Goal: Information Seeking & Learning: Learn about a topic

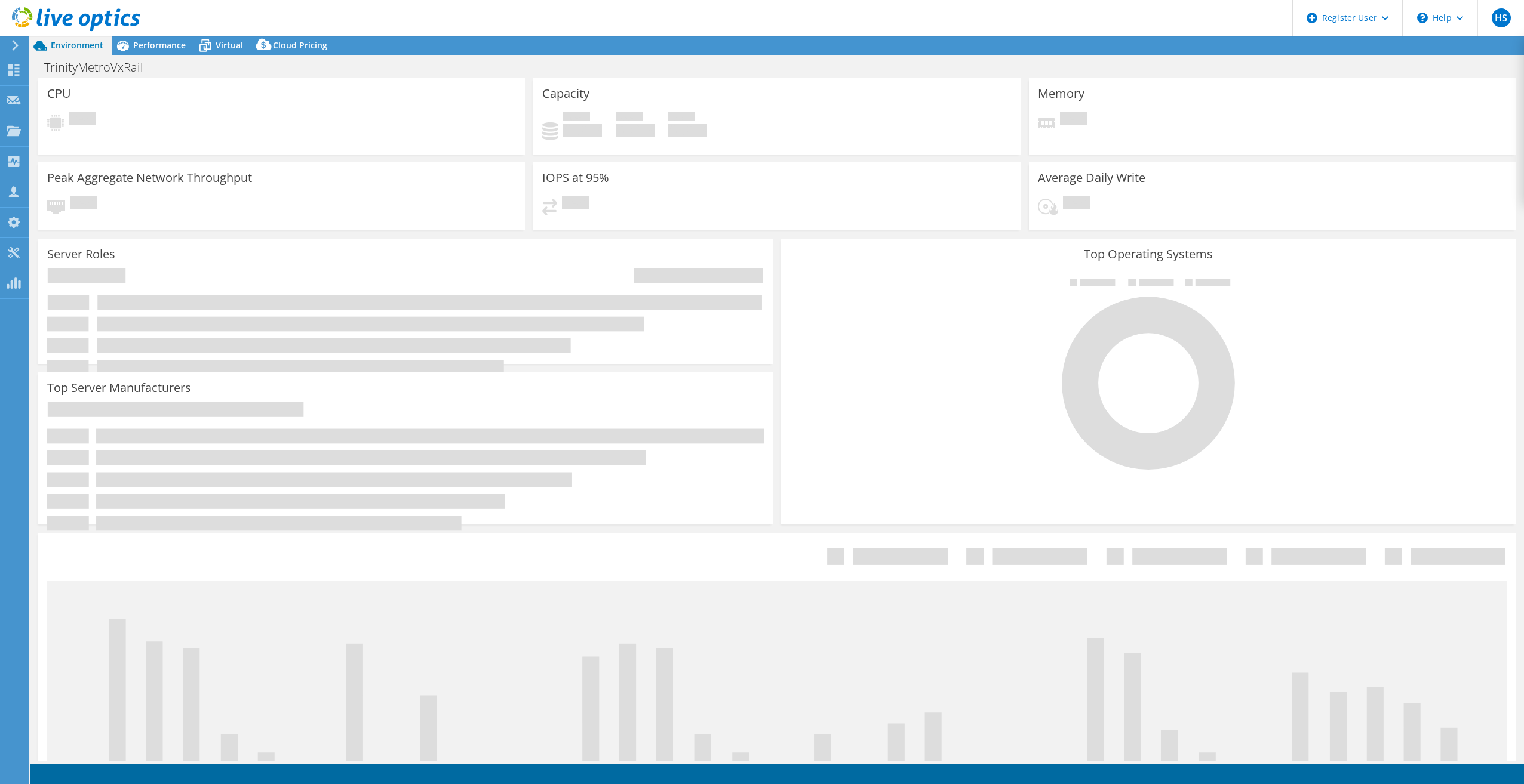
select select "USD"
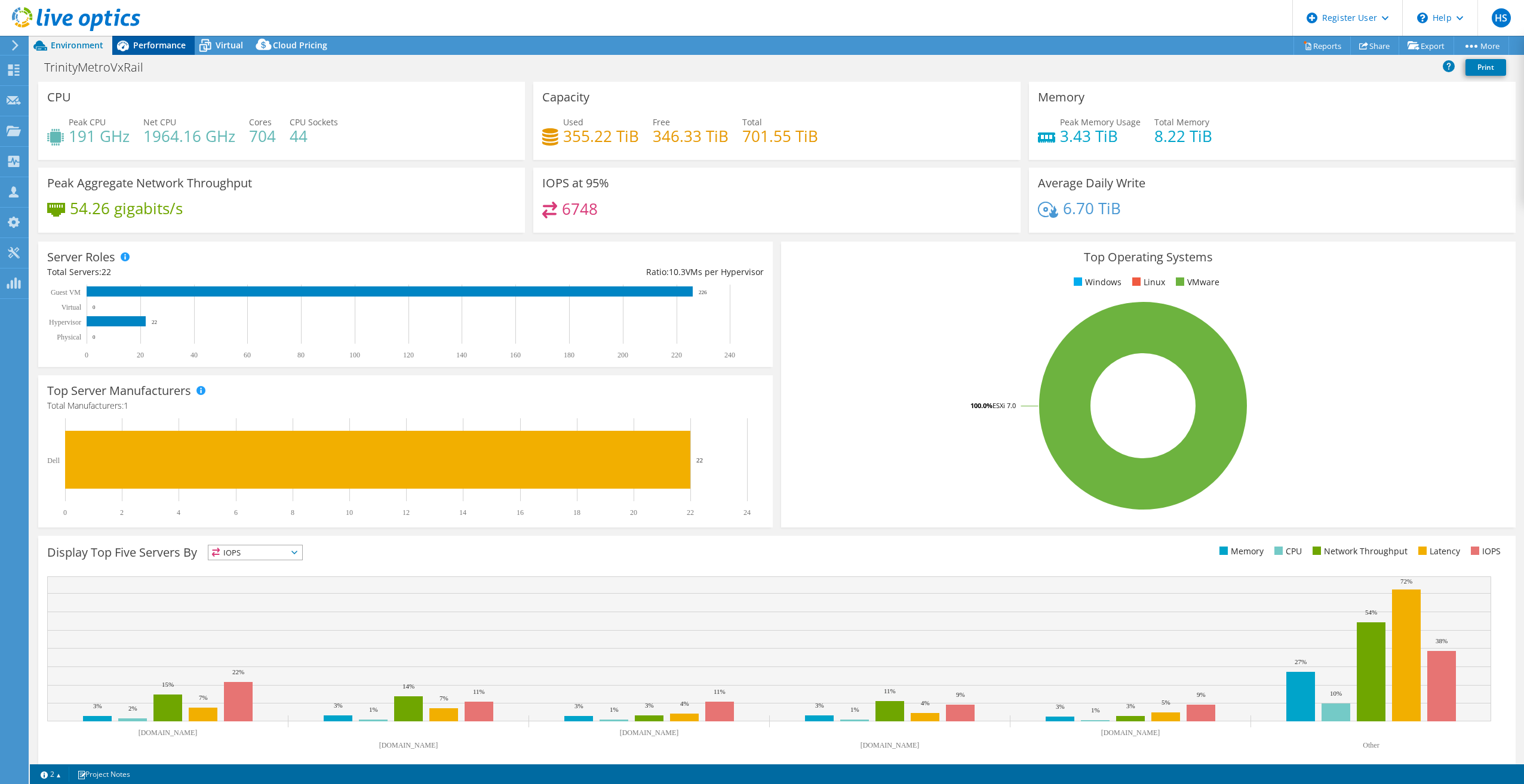
click at [166, 54] on div "Performance" at bounding box center [153, 46] width 82 height 19
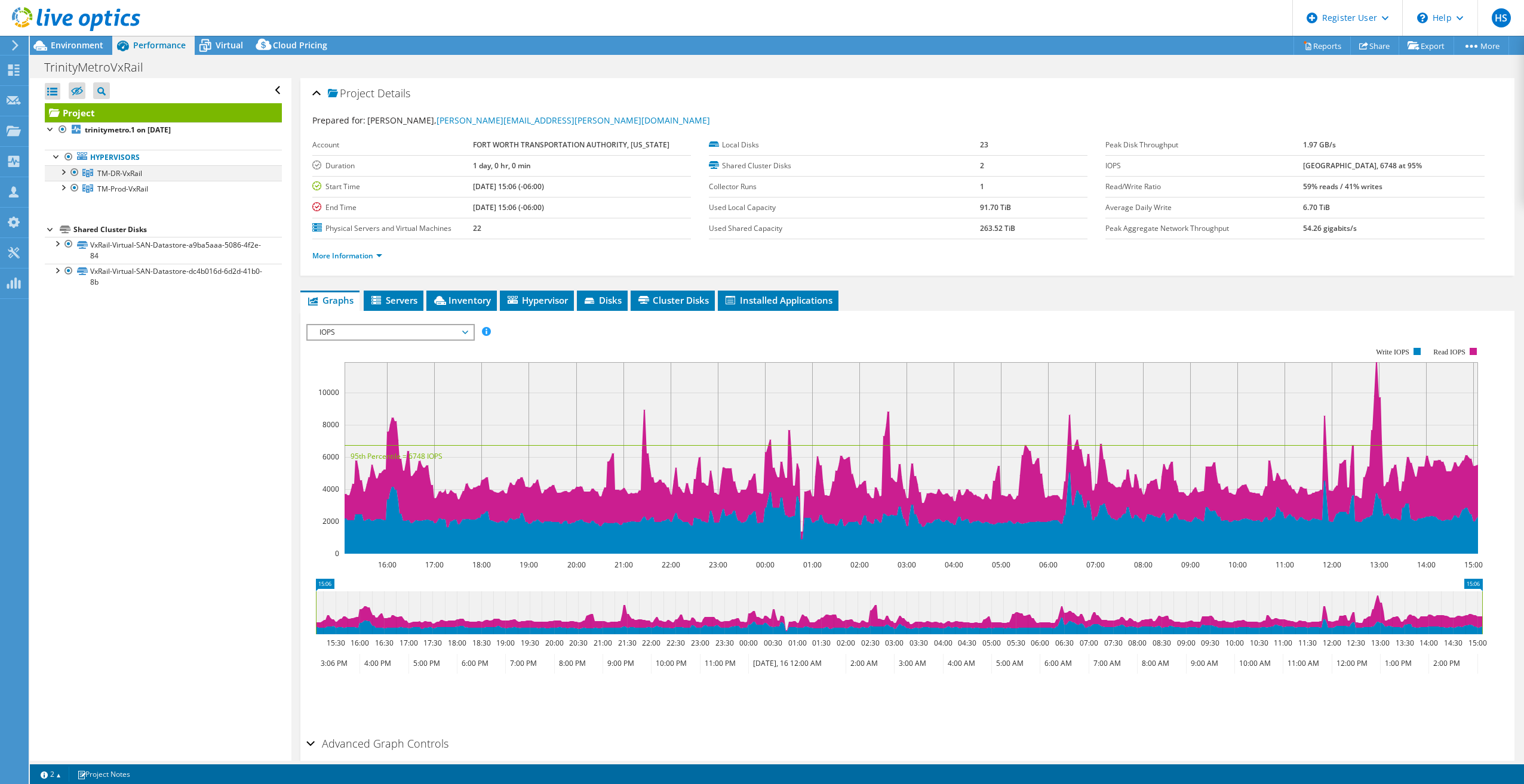
click at [74, 170] on div at bounding box center [74, 173] width 12 height 14
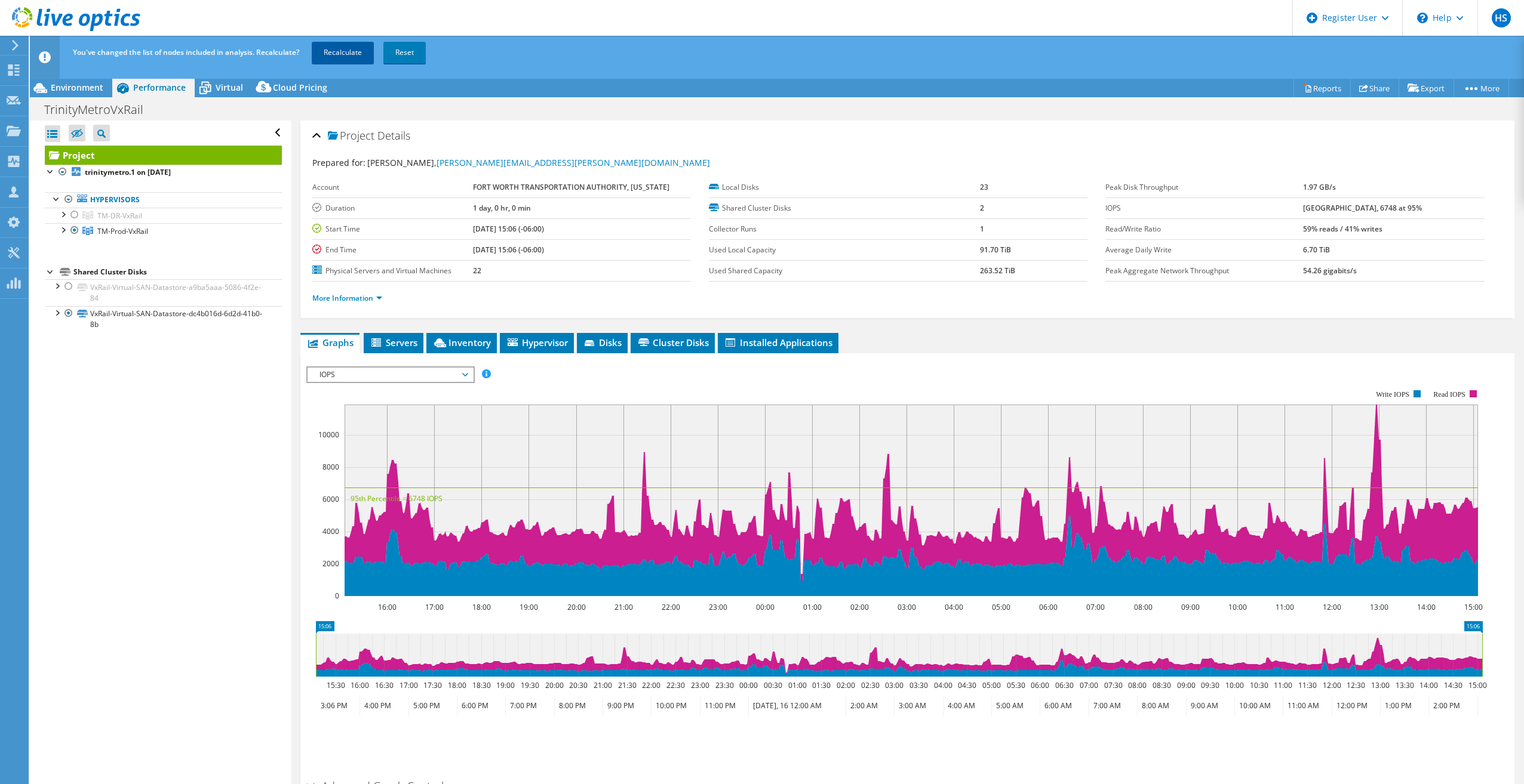
click at [347, 54] on link "Recalculate" at bounding box center [343, 52] width 62 height 22
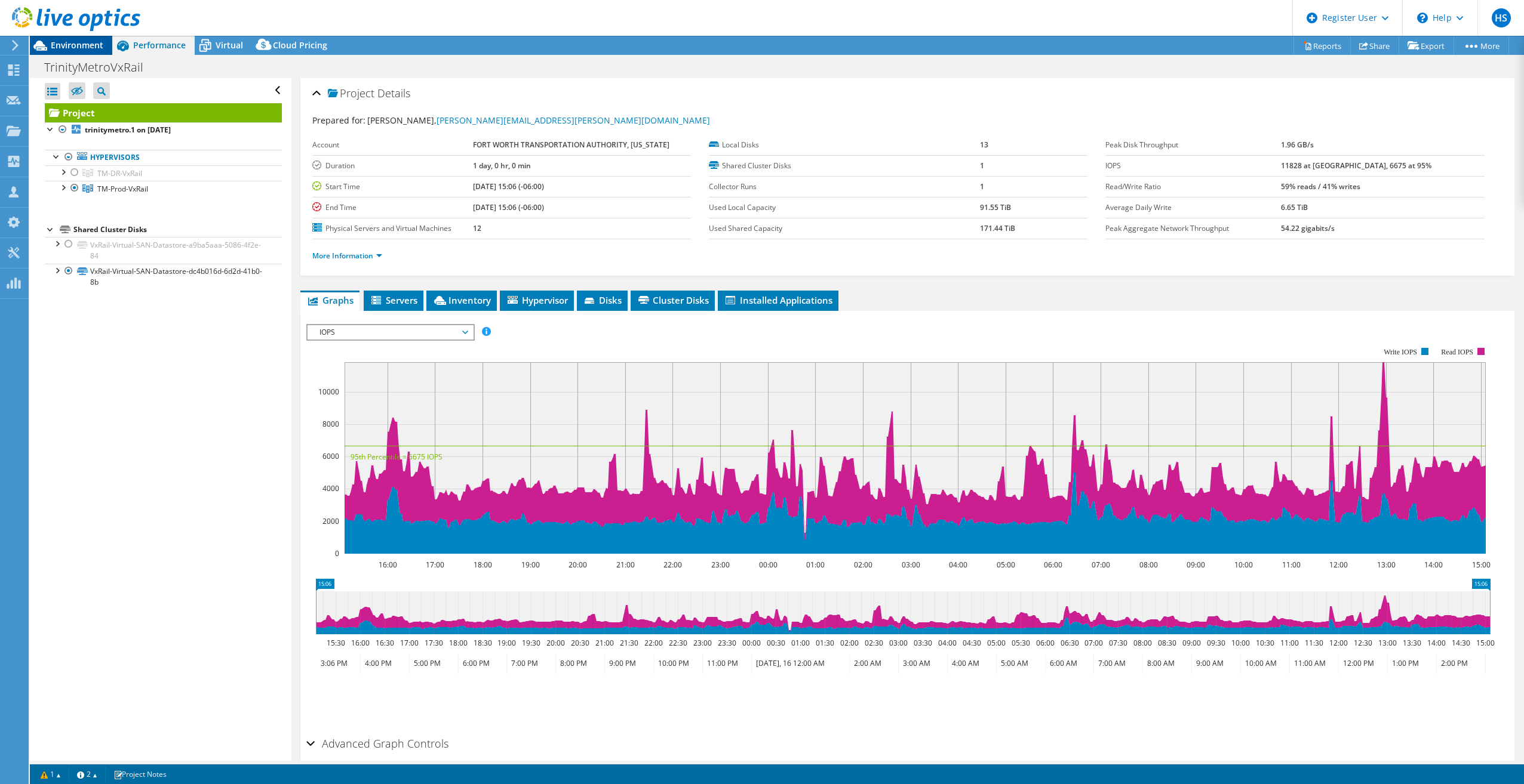
click at [83, 40] on span "Environment" at bounding box center [77, 45] width 53 height 11
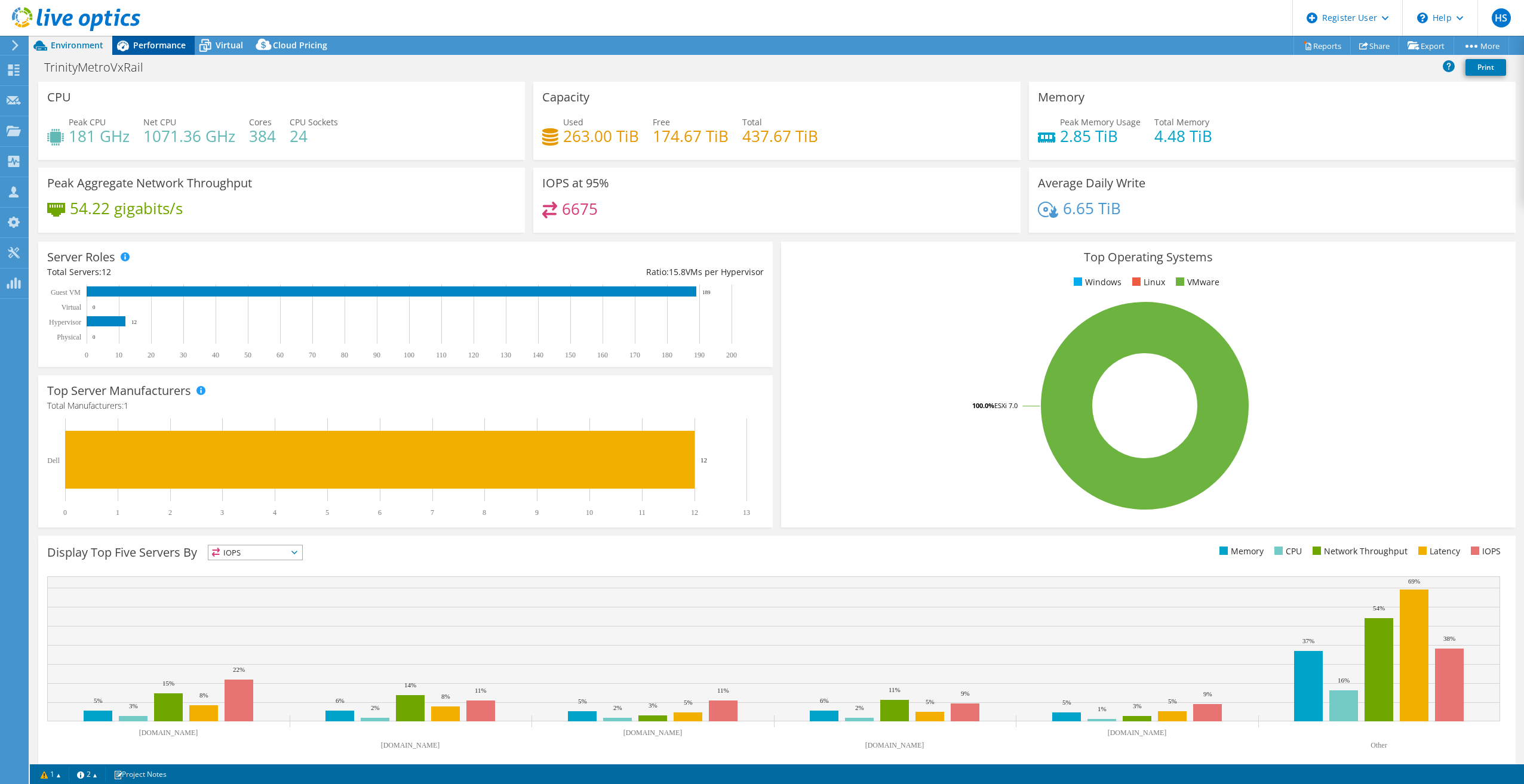
click at [180, 41] on span "Performance" at bounding box center [159, 45] width 53 height 11
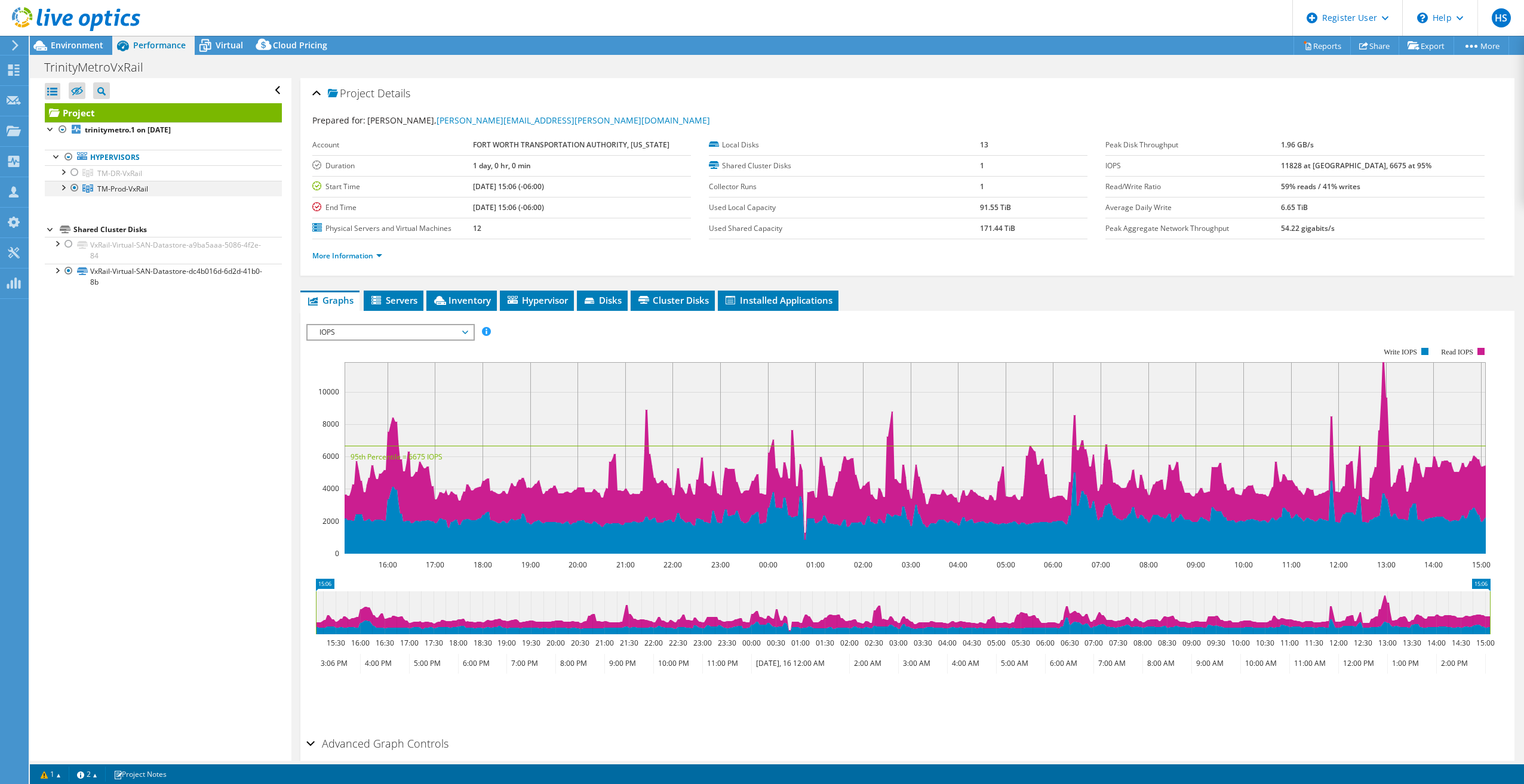
click at [59, 190] on div at bounding box center [62, 186] width 12 height 12
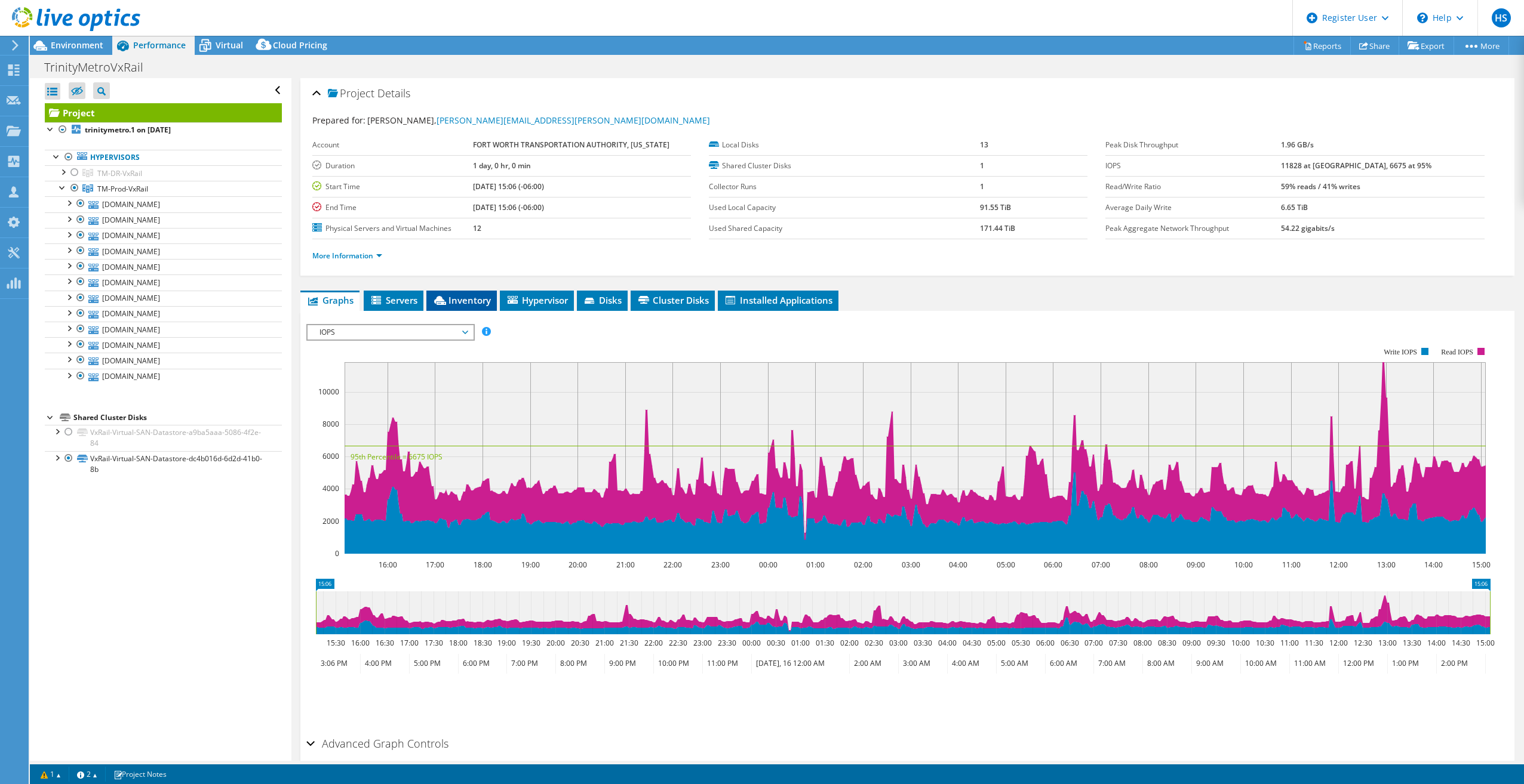
click at [467, 297] on span "Inventory" at bounding box center [461, 300] width 58 height 12
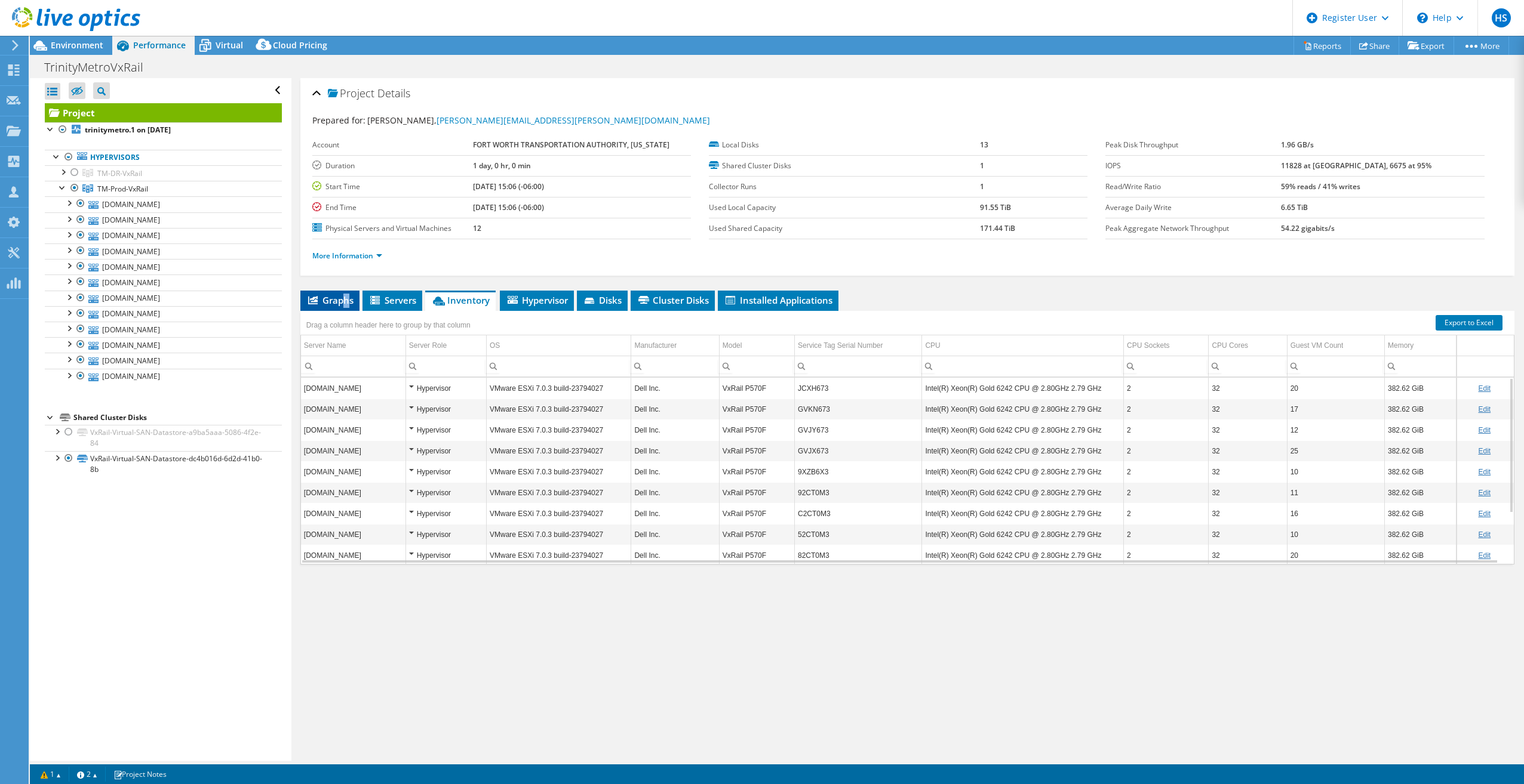
click at [347, 306] on li "Graphs" at bounding box center [330, 300] width 59 height 20
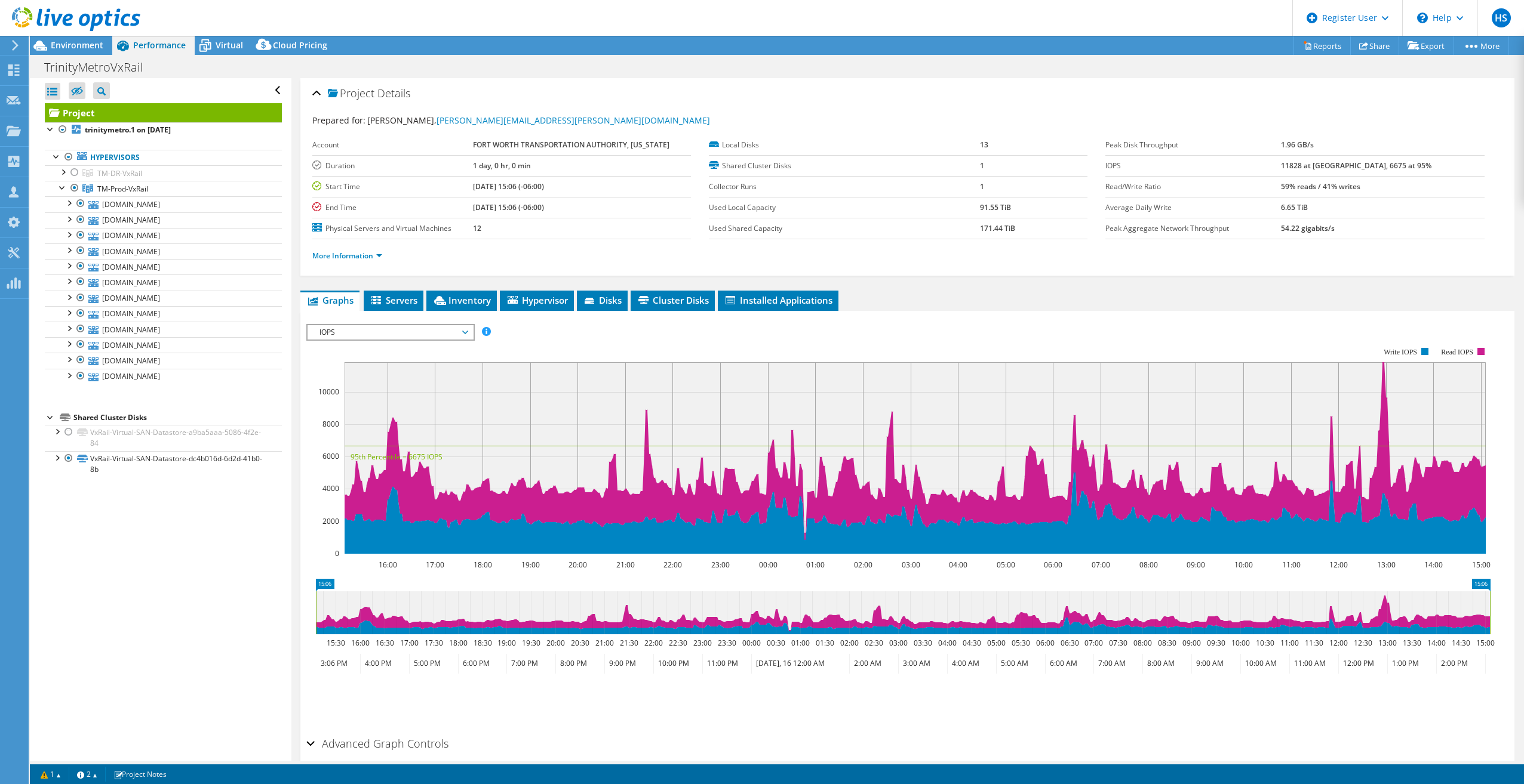
drag, startPoint x: 347, startPoint y: 306, endPoint x: 379, endPoint y: 335, distance: 43.2
click at [379, 335] on span "IOPS" at bounding box center [391, 333] width 154 height 14
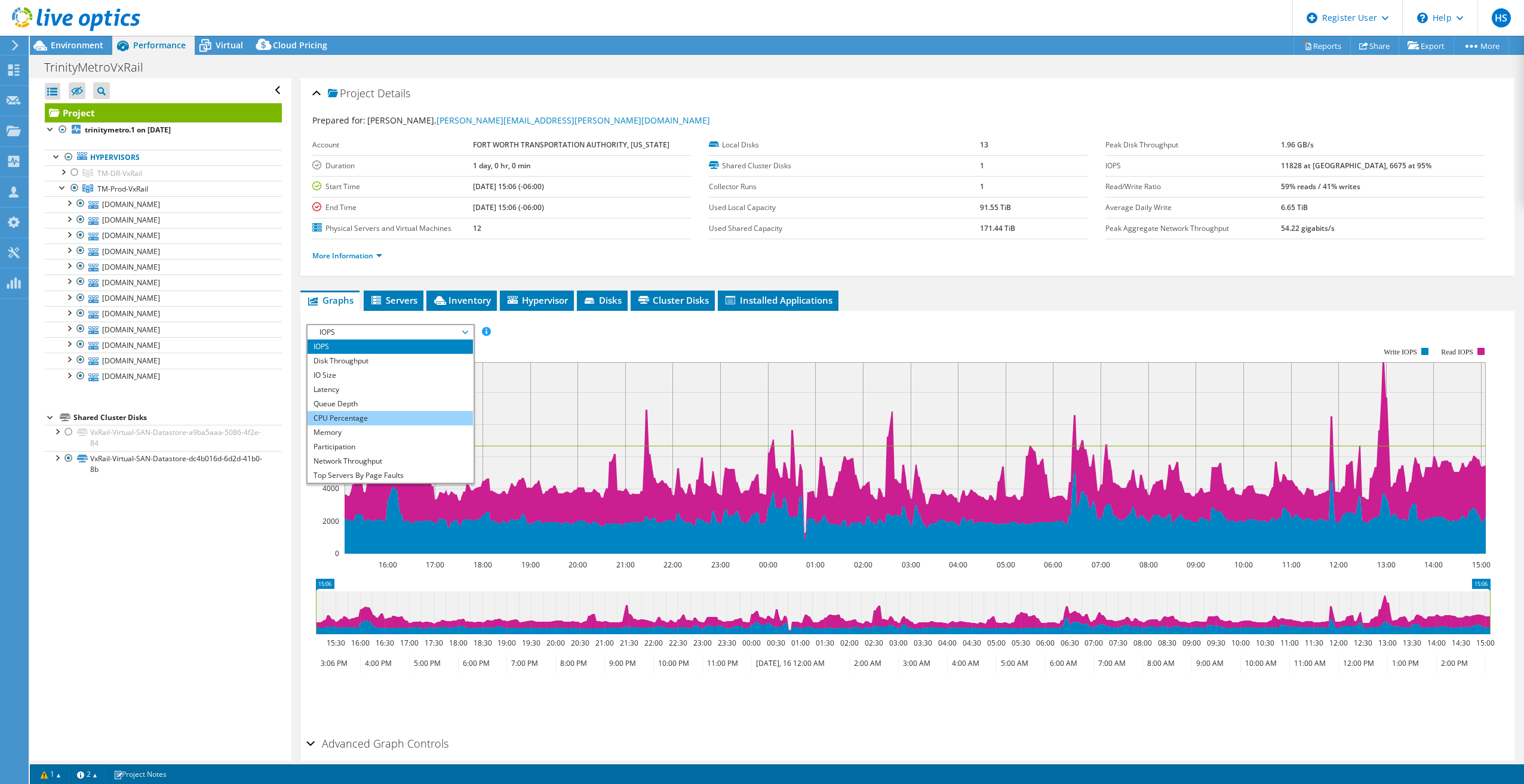
click at [374, 413] on li "CPU Percentage" at bounding box center [390, 418] width 166 height 14
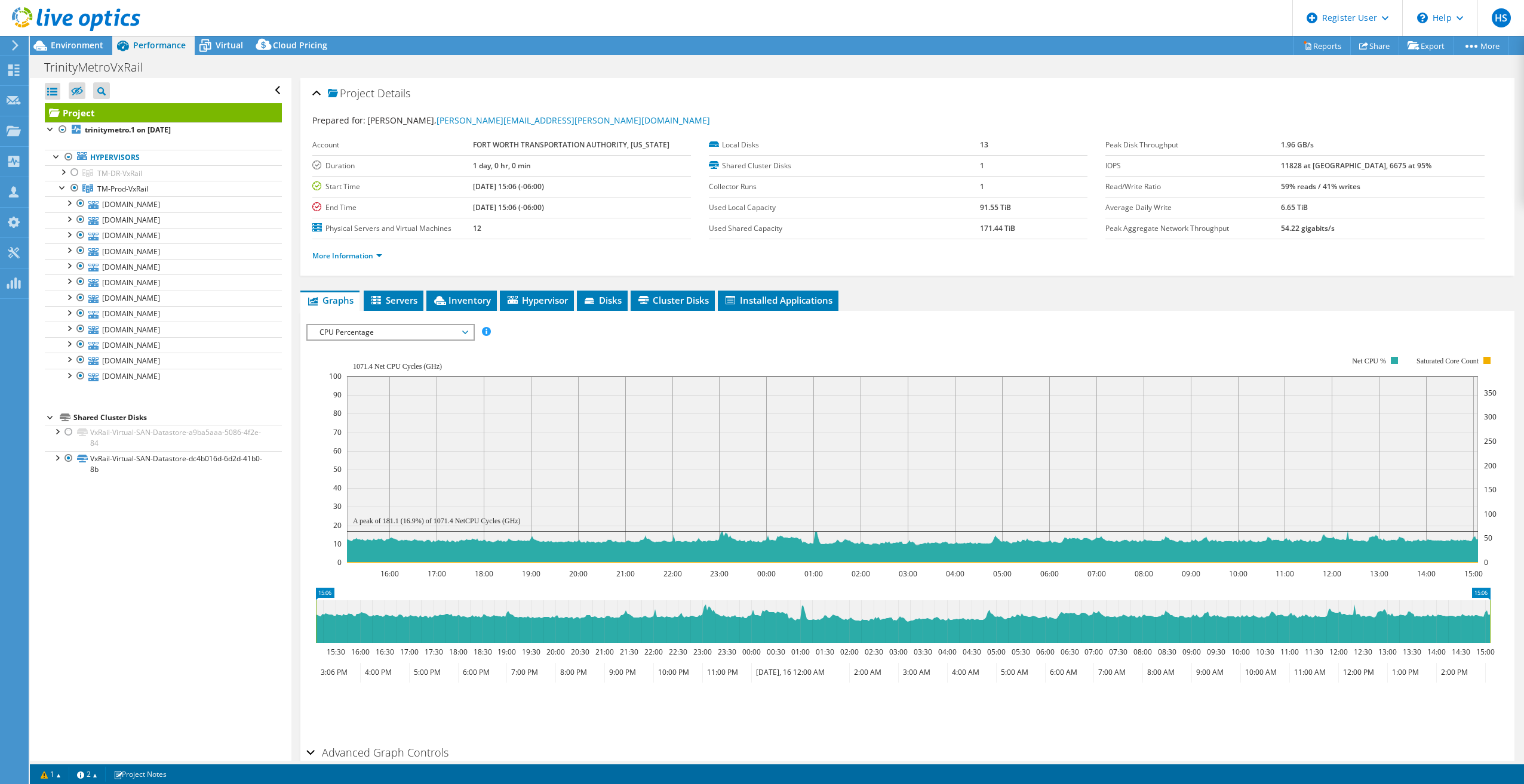
click at [429, 334] on span "CPU Percentage" at bounding box center [391, 333] width 154 height 14
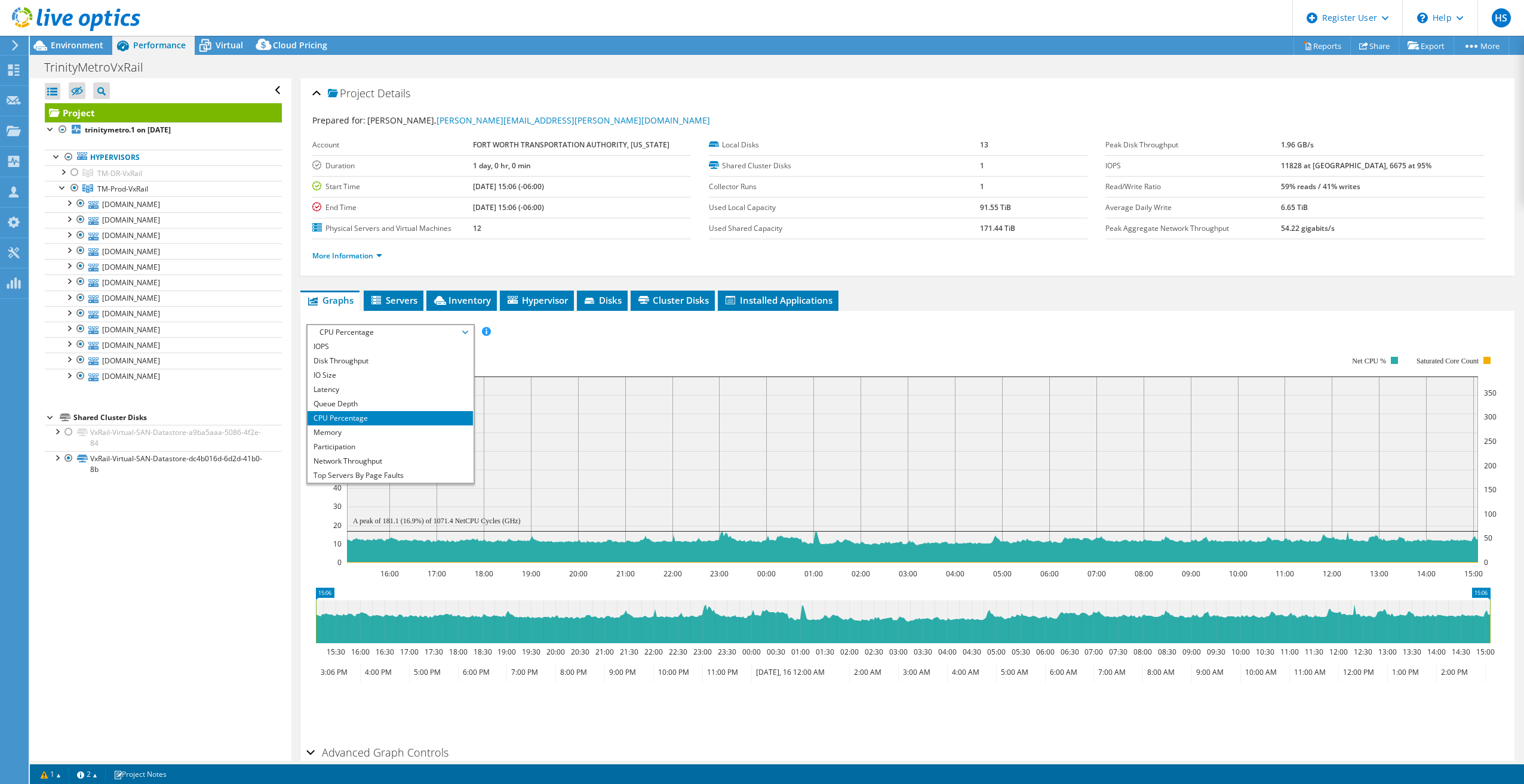
click at [531, 338] on div "IOPS Disk Throughput IO Size Latency Queue Depth CPU Percentage Memory Page Fau…" at bounding box center [908, 332] width 1202 height 16
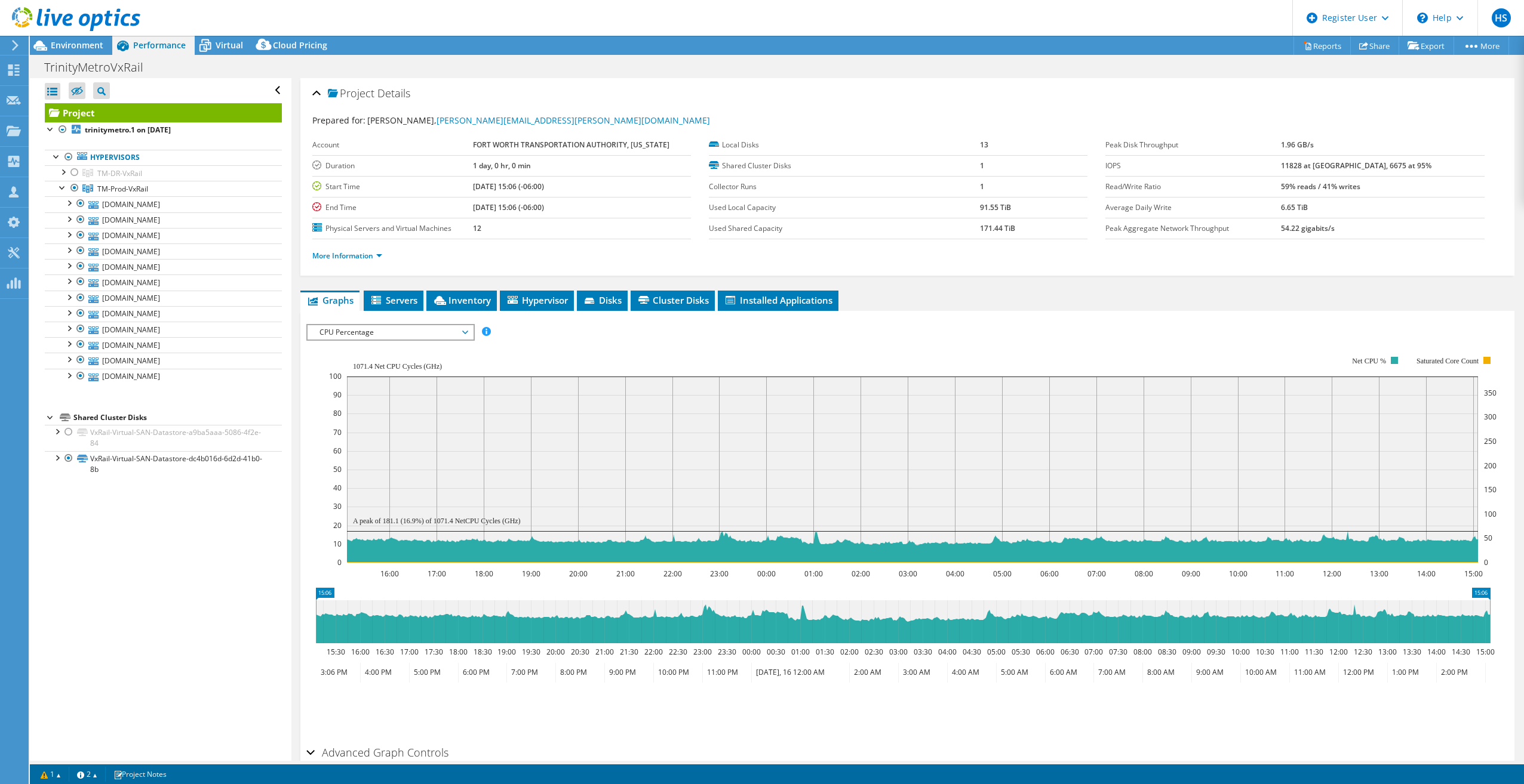
click at [463, 330] on span "CPU Percentage" at bounding box center [391, 333] width 154 height 14
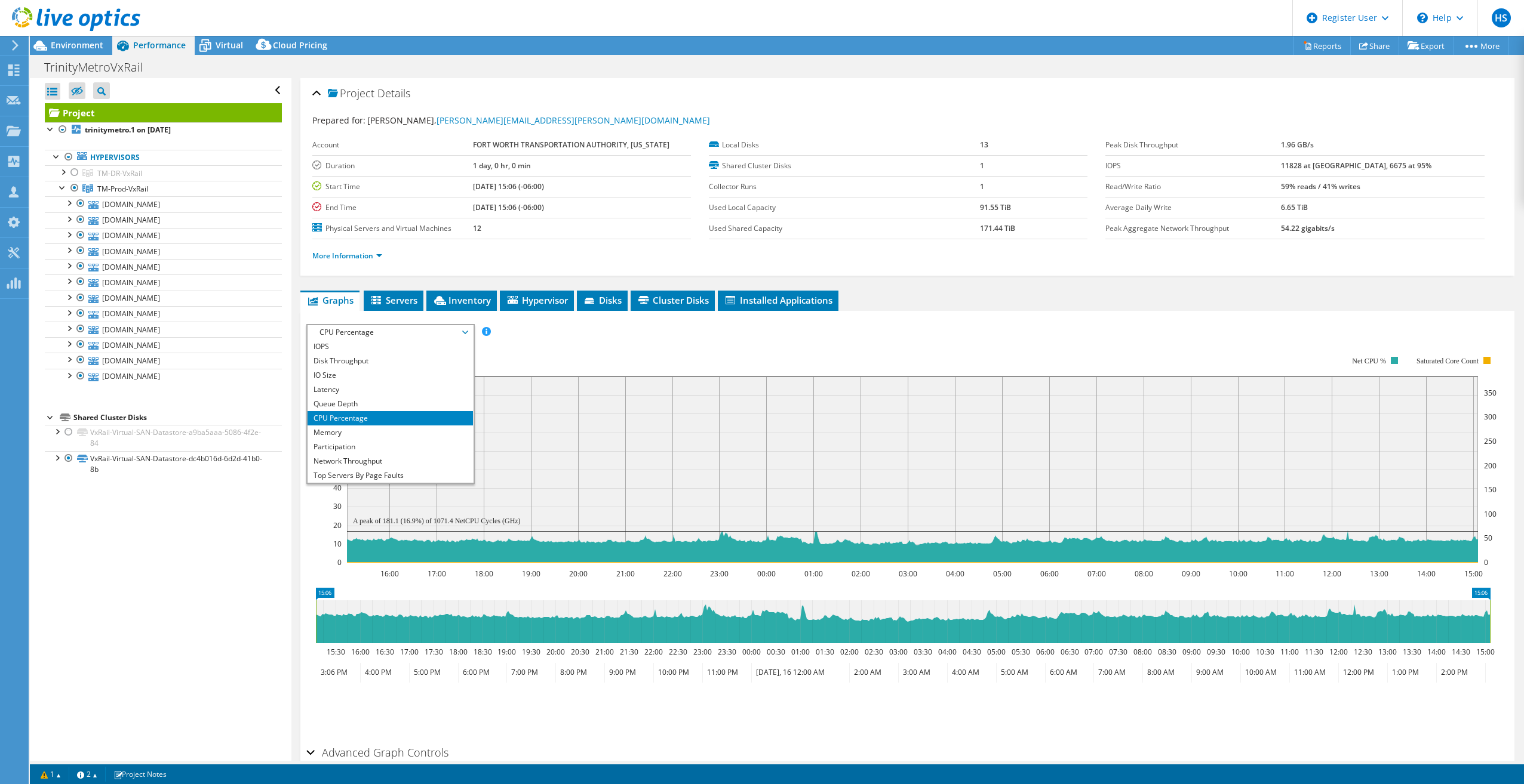
click at [563, 426] on rect at bounding box center [912, 470] width 1131 height 186
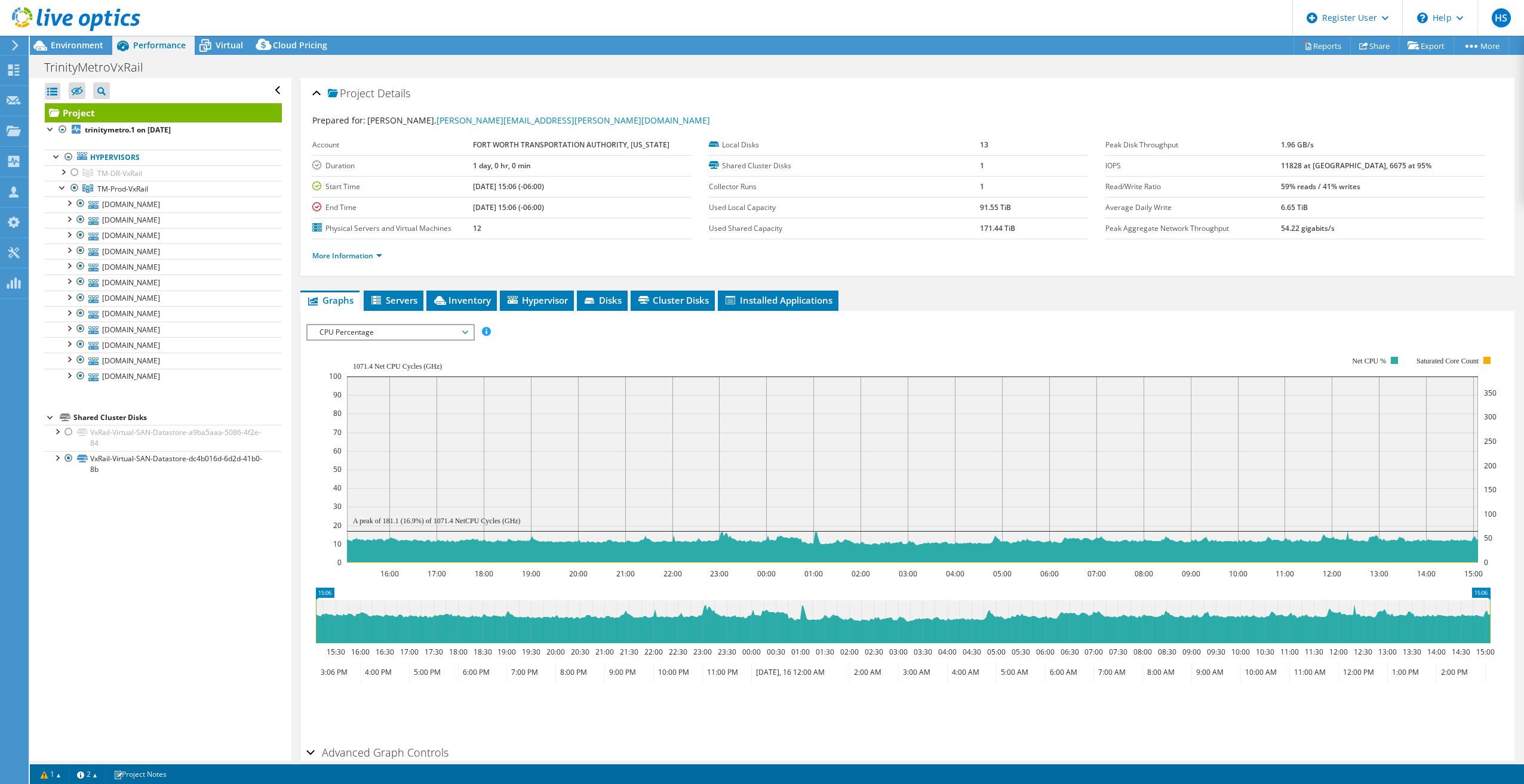
click at [431, 334] on span "CPU Percentage" at bounding box center [391, 333] width 154 height 14
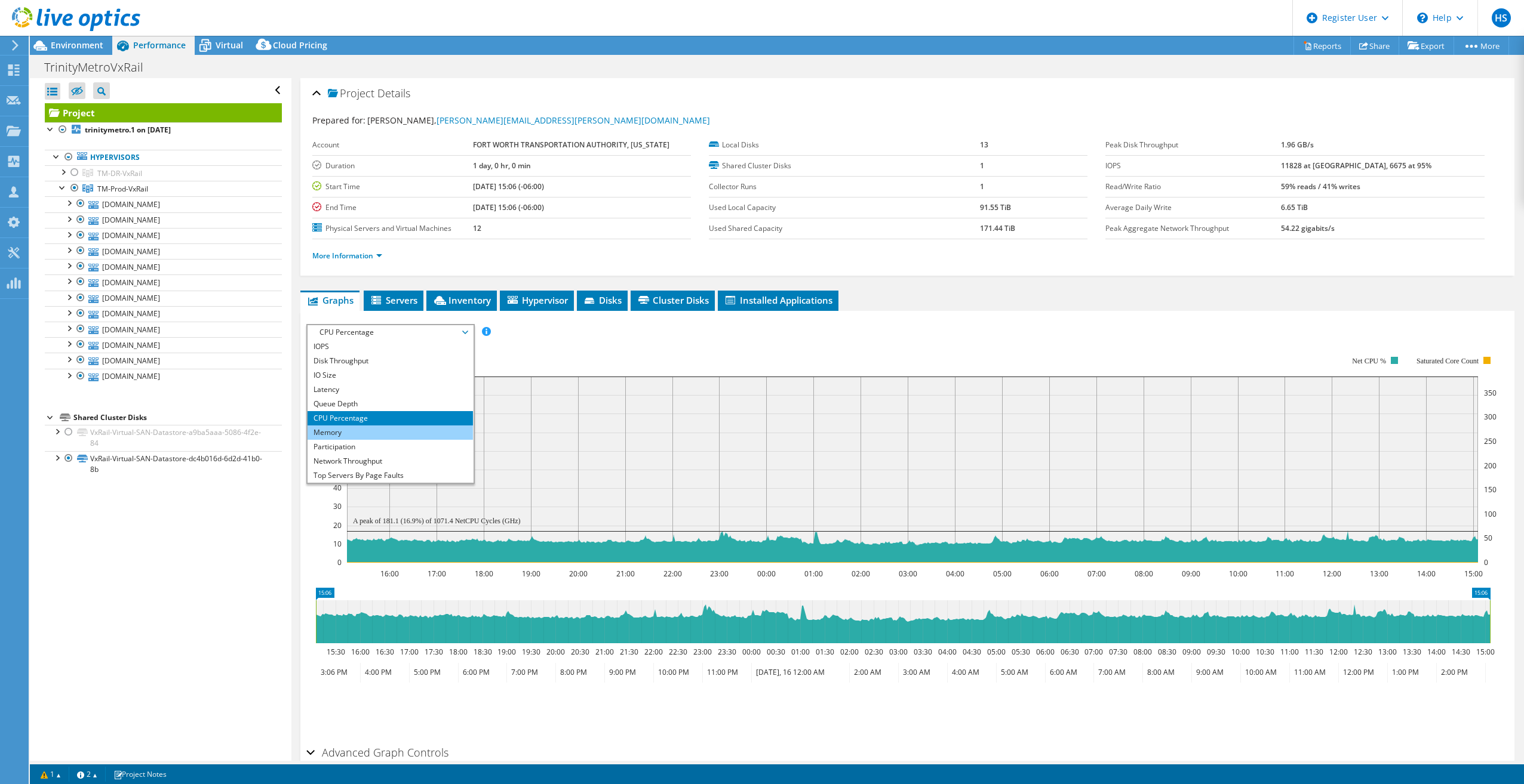
click at [425, 429] on li "Memory" at bounding box center [390, 433] width 166 height 14
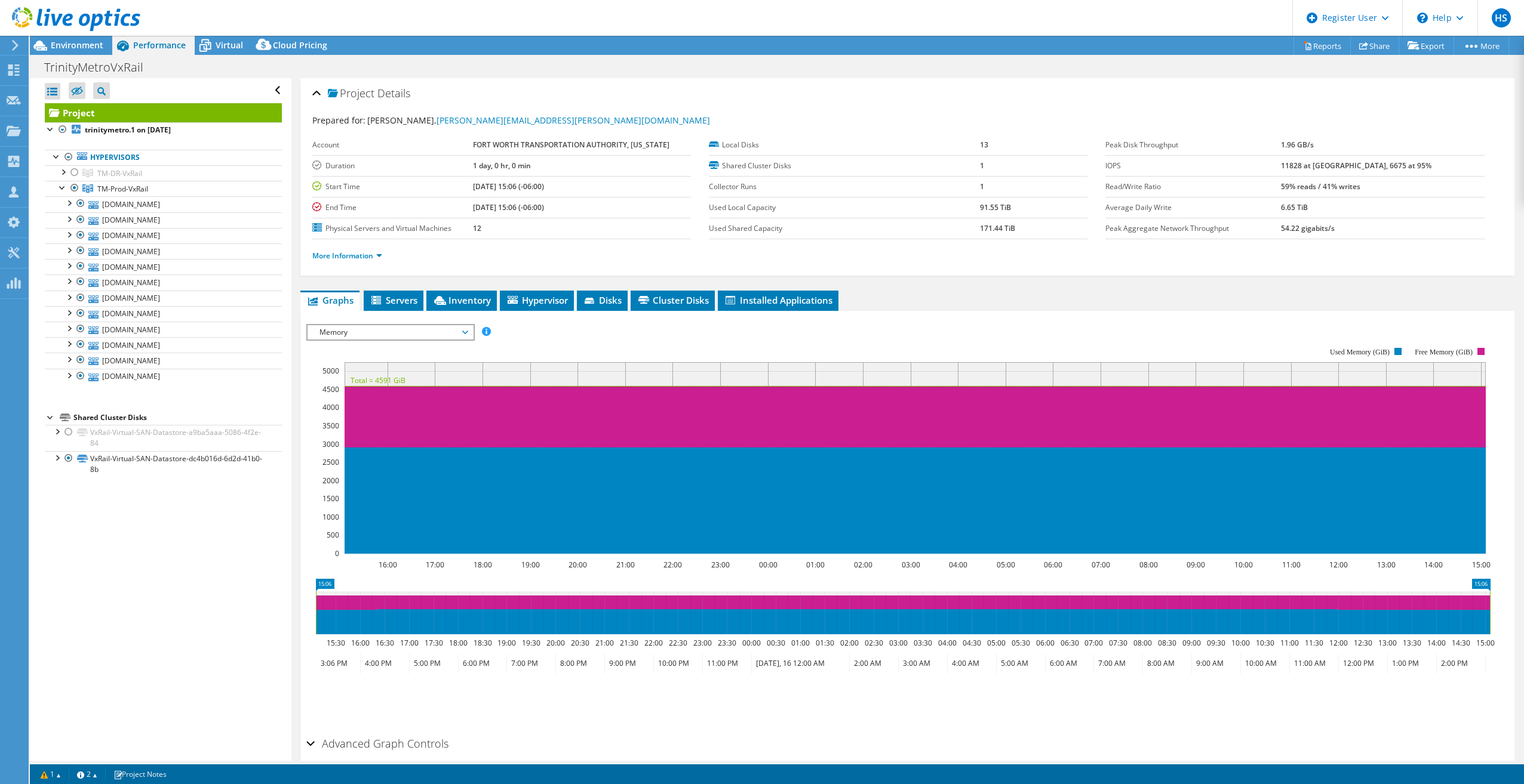
click at [343, 333] on span "Memory" at bounding box center [391, 333] width 154 height 14
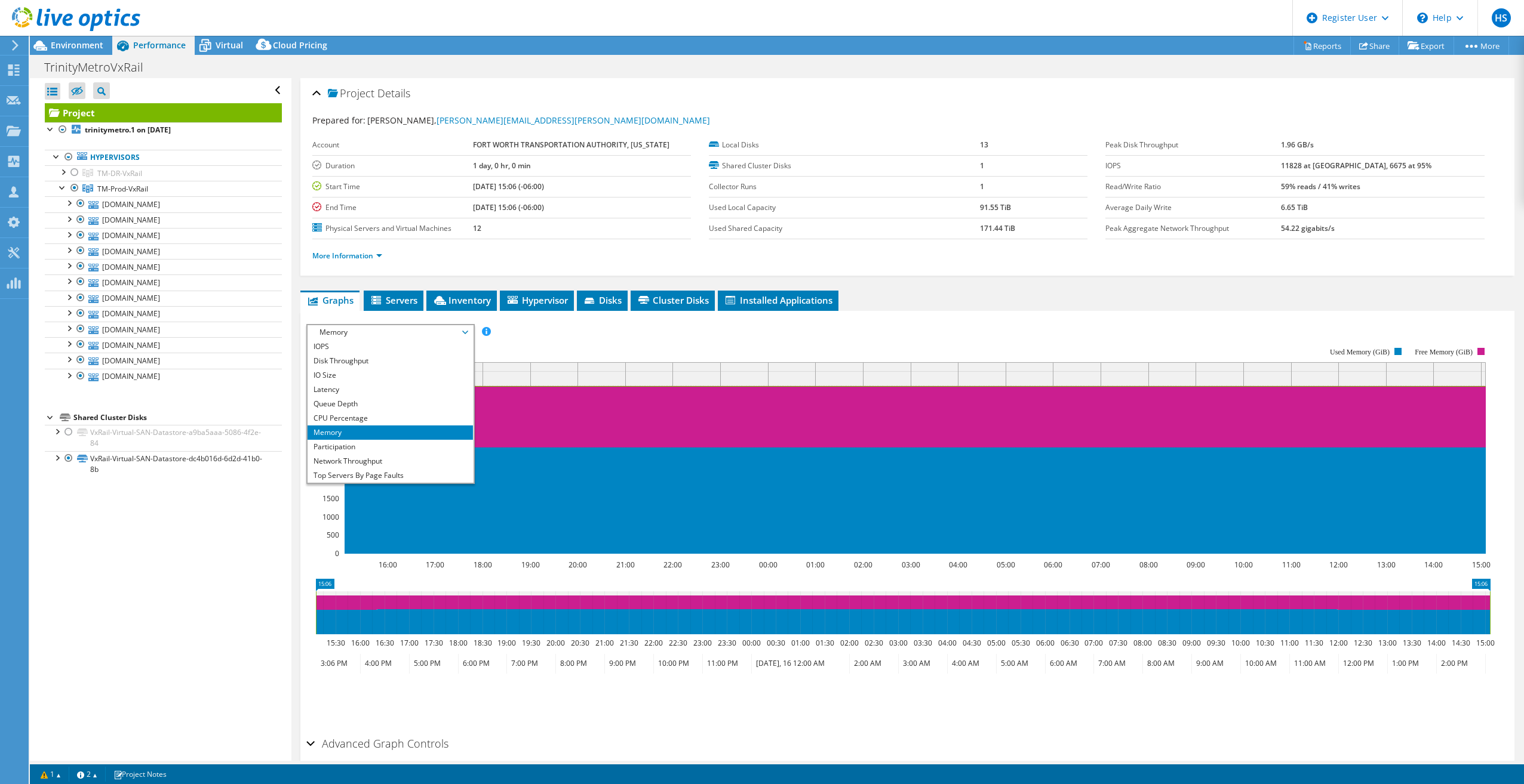
click at [529, 341] on rect at bounding box center [899, 450] width 1185 height 238
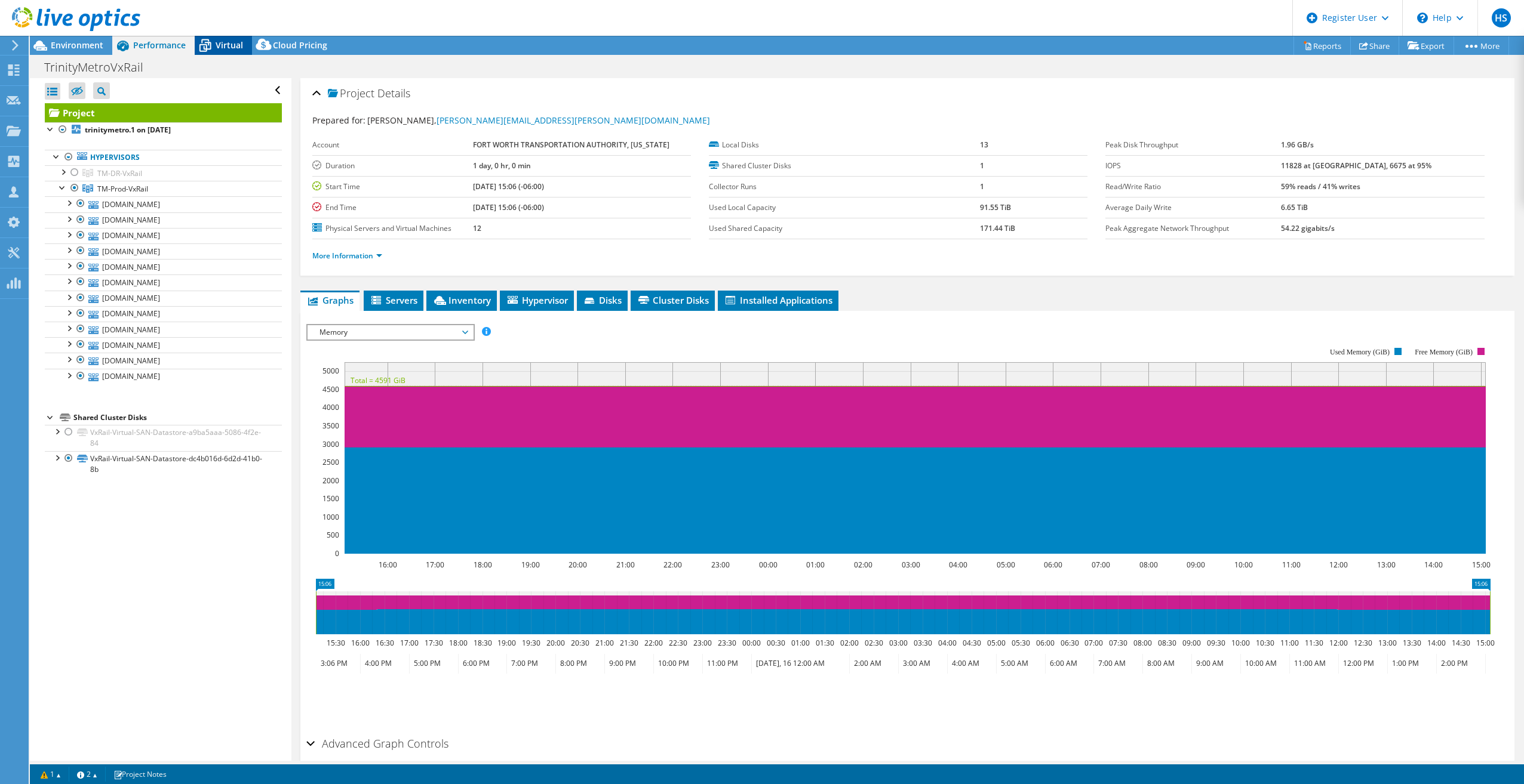
click at [227, 49] on span "Virtual" at bounding box center [229, 45] width 27 height 11
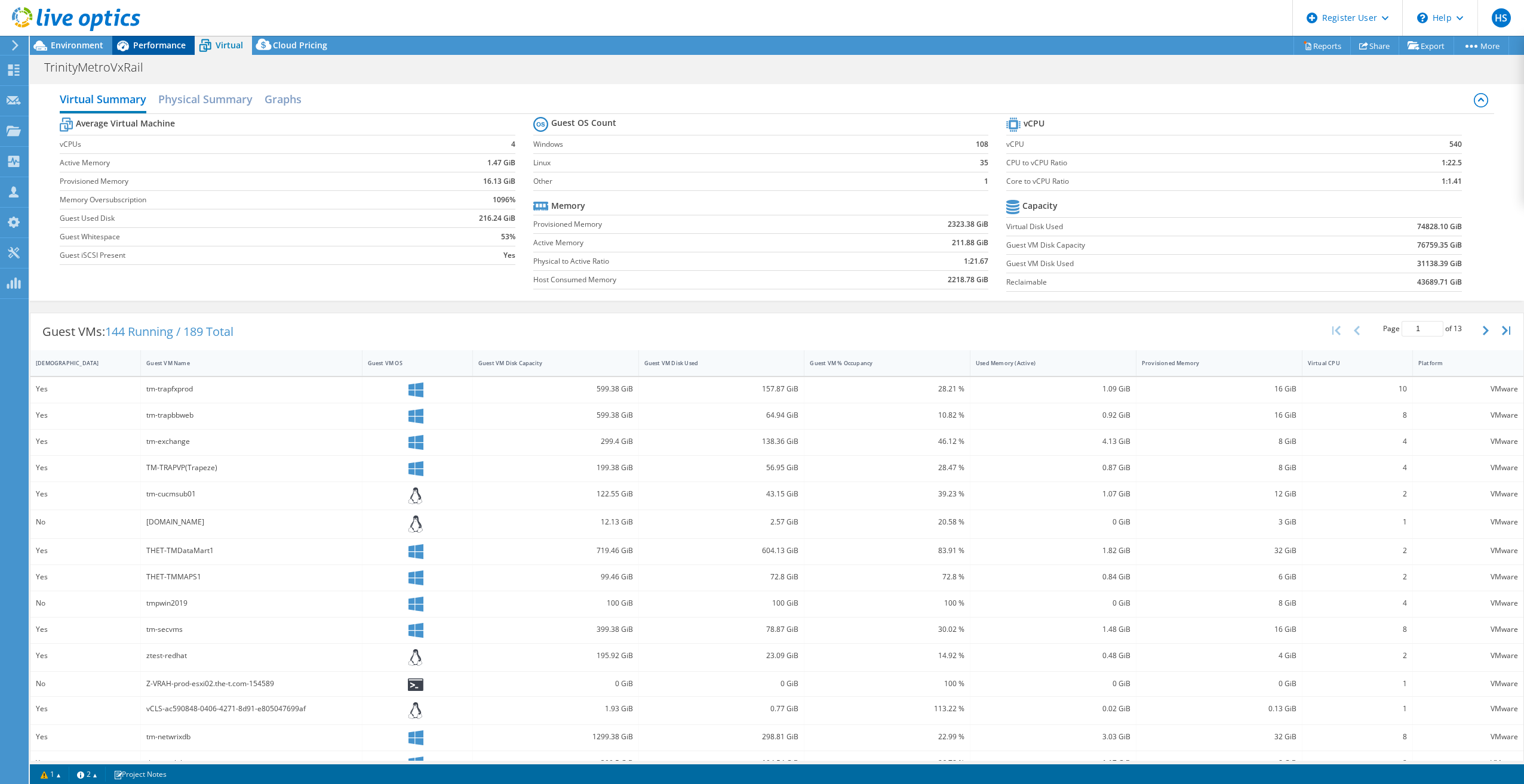
click at [150, 52] on div "Performance" at bounding box center [153, 46] width 82 height 19
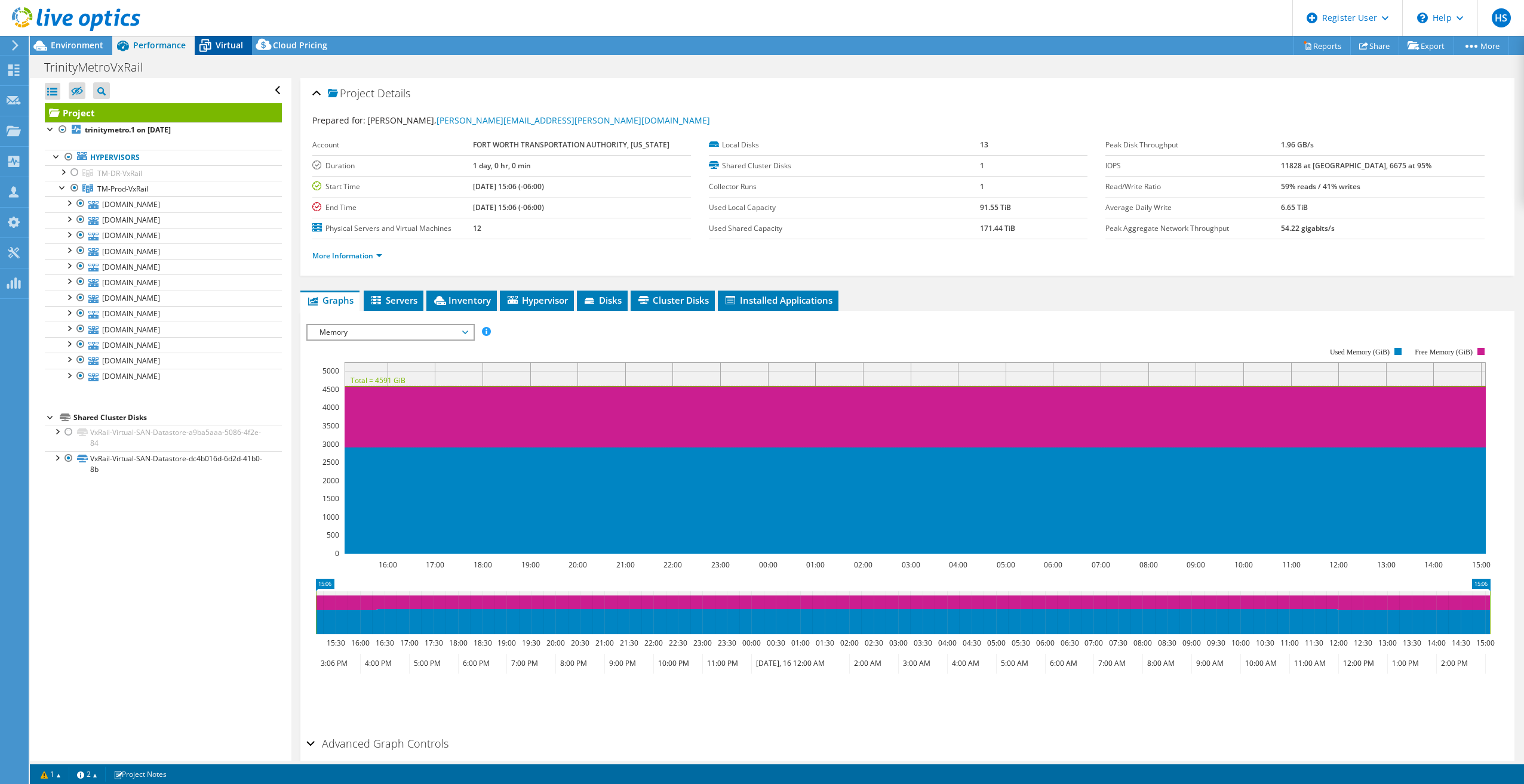
click at [229, 38] on div "Virtual" at bounding box center [223, 46] width 58 height 19
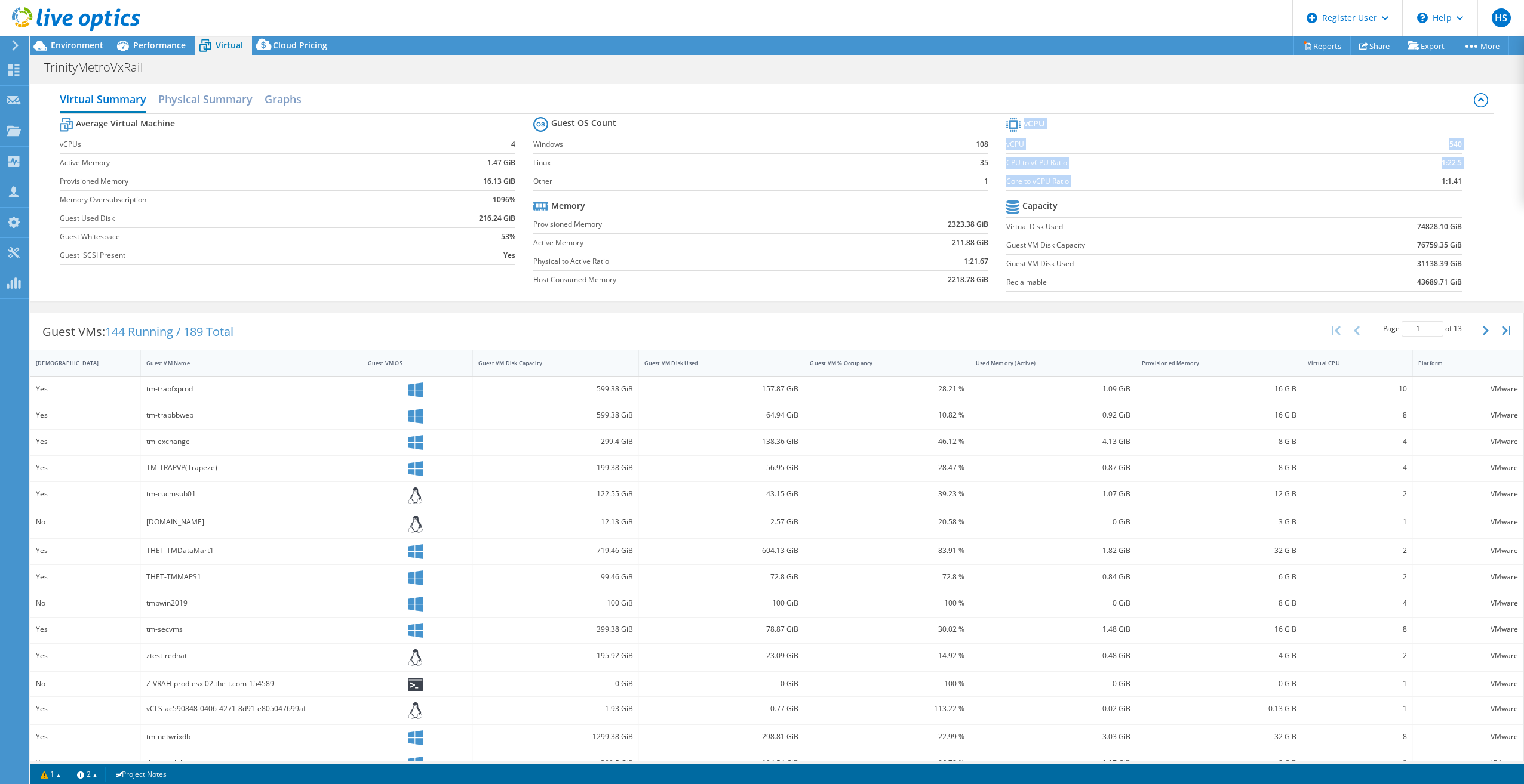
drag, startPoint x: 1429, startPoint y: 186, endPoint x: 1458, endPoint y: 186, distance: 29.0
click at [1458, 186] on section "vCPU vCPU 540 CPU to vCPU Ratio 1:22.5 Core to vCPU Ratio 1:1.41 Capacity Virtu…" at bounding box center [1243, 206] width 474 height 183
click at [161, 54] on div "Performance" at bounding box center [153, 46] width 82 height 19
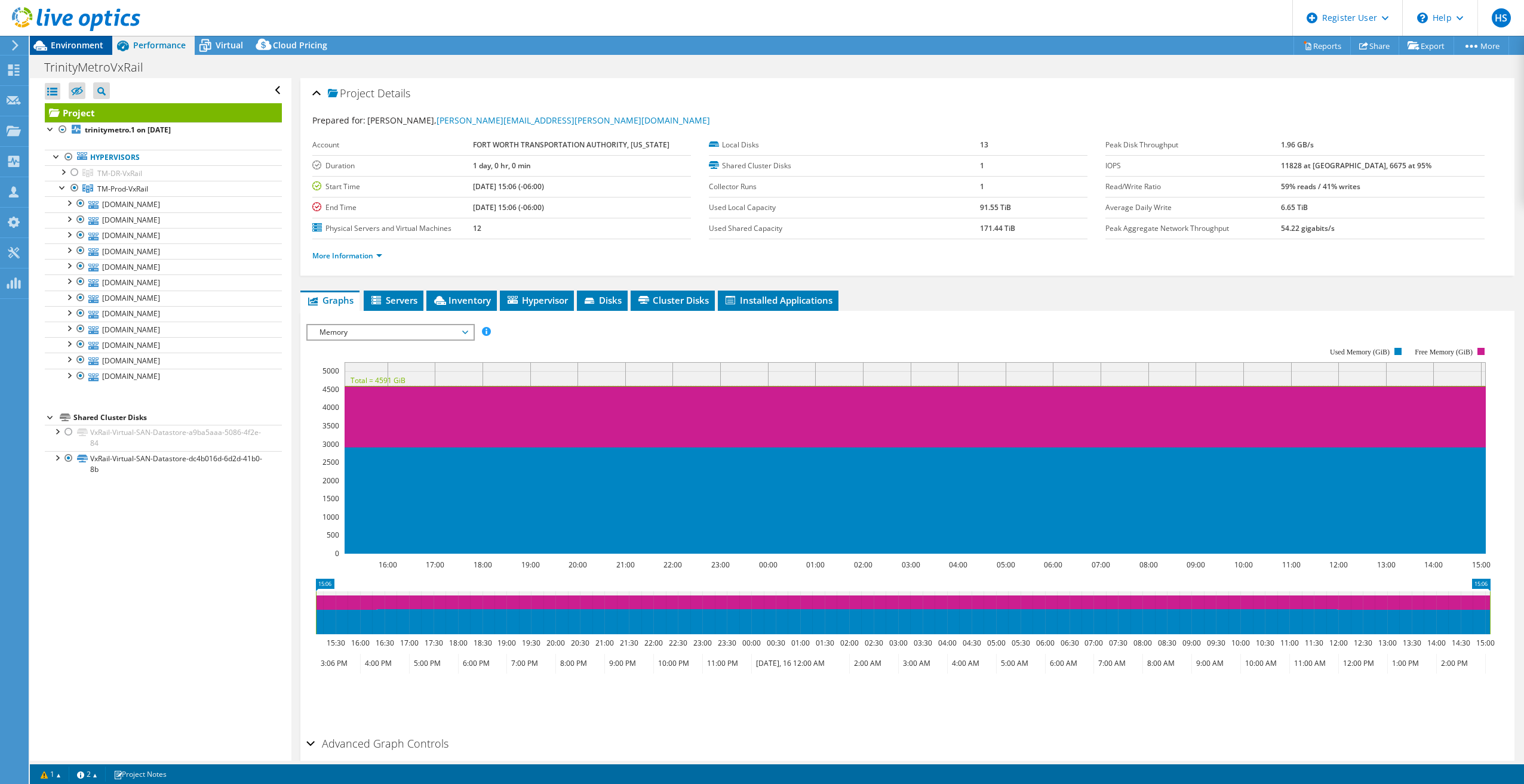
click at [80, 54] on div "Environment" at bounding box center [70, 46] width 82 height 19
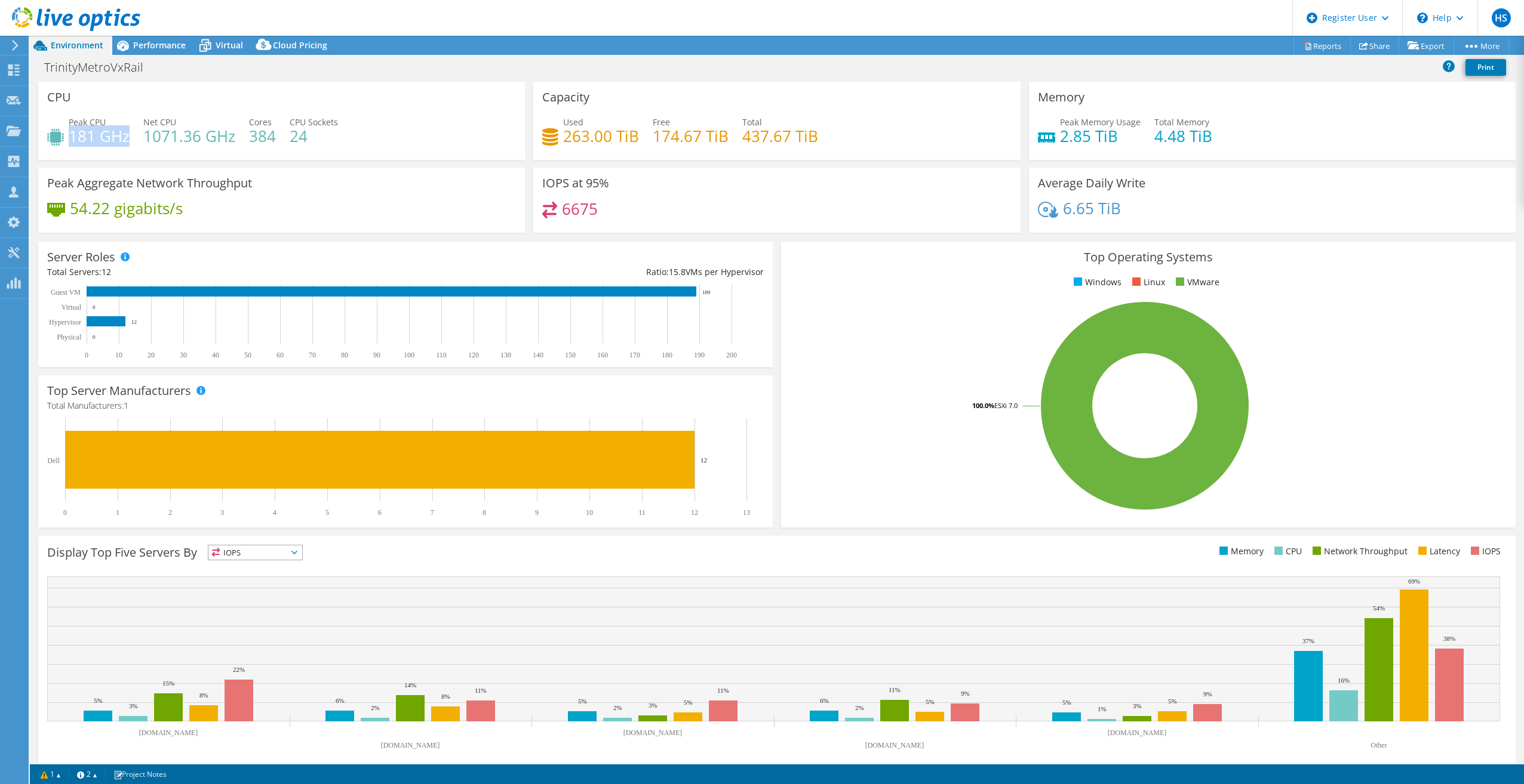
drag, startPoint x: 70, startPoint y: 136, endPoint x: 128, endPoint y: 141, distance: 58.2
click at [128, 141] on h4 "181 GHz" at bounding box center [99, 136] width 61 height 13
drag, startPoint x: 128, startPoint y: 141, endPoint x: 165, endPoint y: 38, distance: 109.4
click at [165, 38] on div "Performance" at bounding box center [153, 46] width 82 height 19
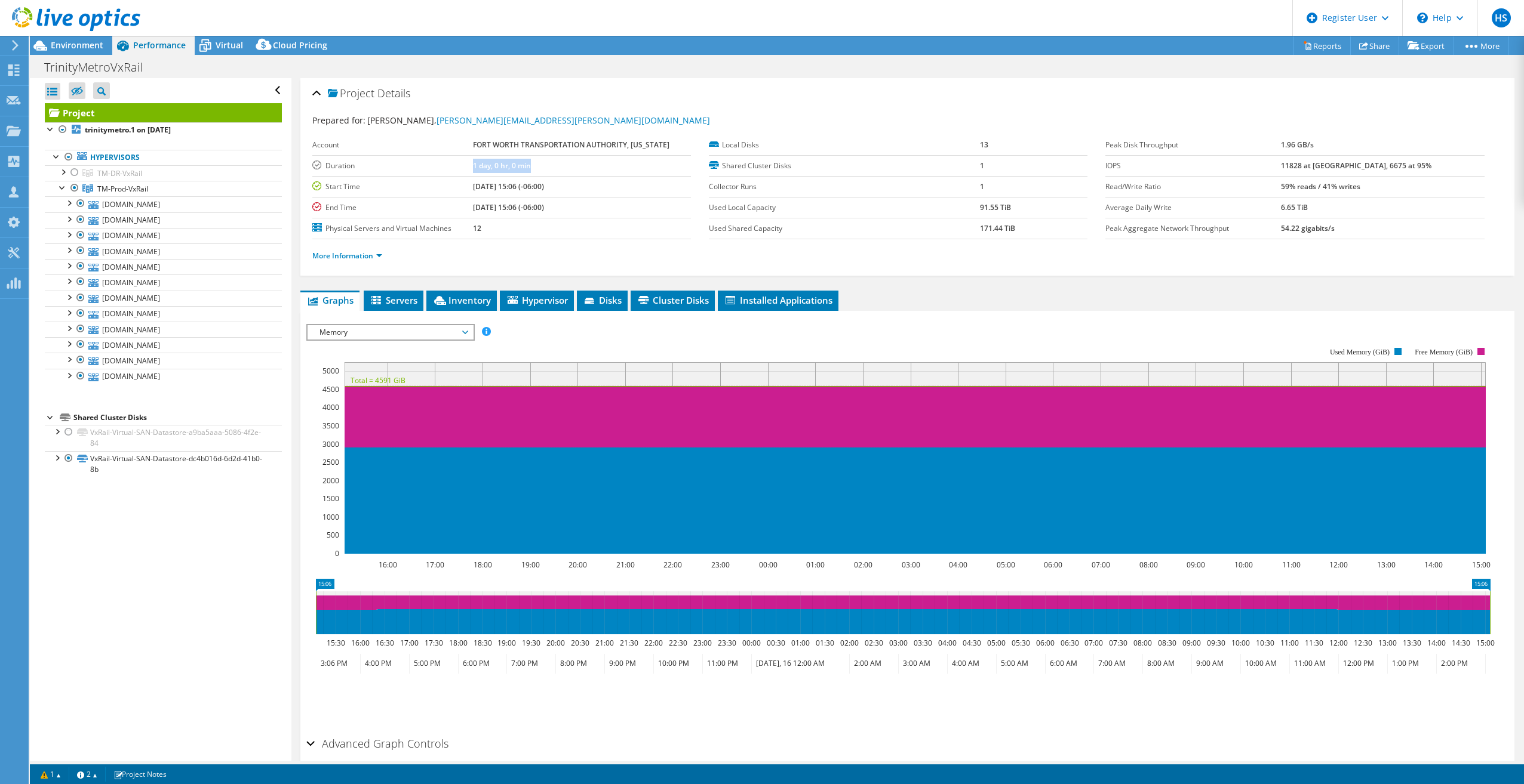
drag, startPoint x: 476, startPoint y: 167, endPoint x: 545, endPoint y: 172, distance: 69.2
click at [545, 172] on tr "Duration 1 day, 0 hr, 0 min" at bounding box center [501, 166] width 379 height 21
click at [410, 330] on span "Memory" at bounding box center [391, 333] width 154 height 14
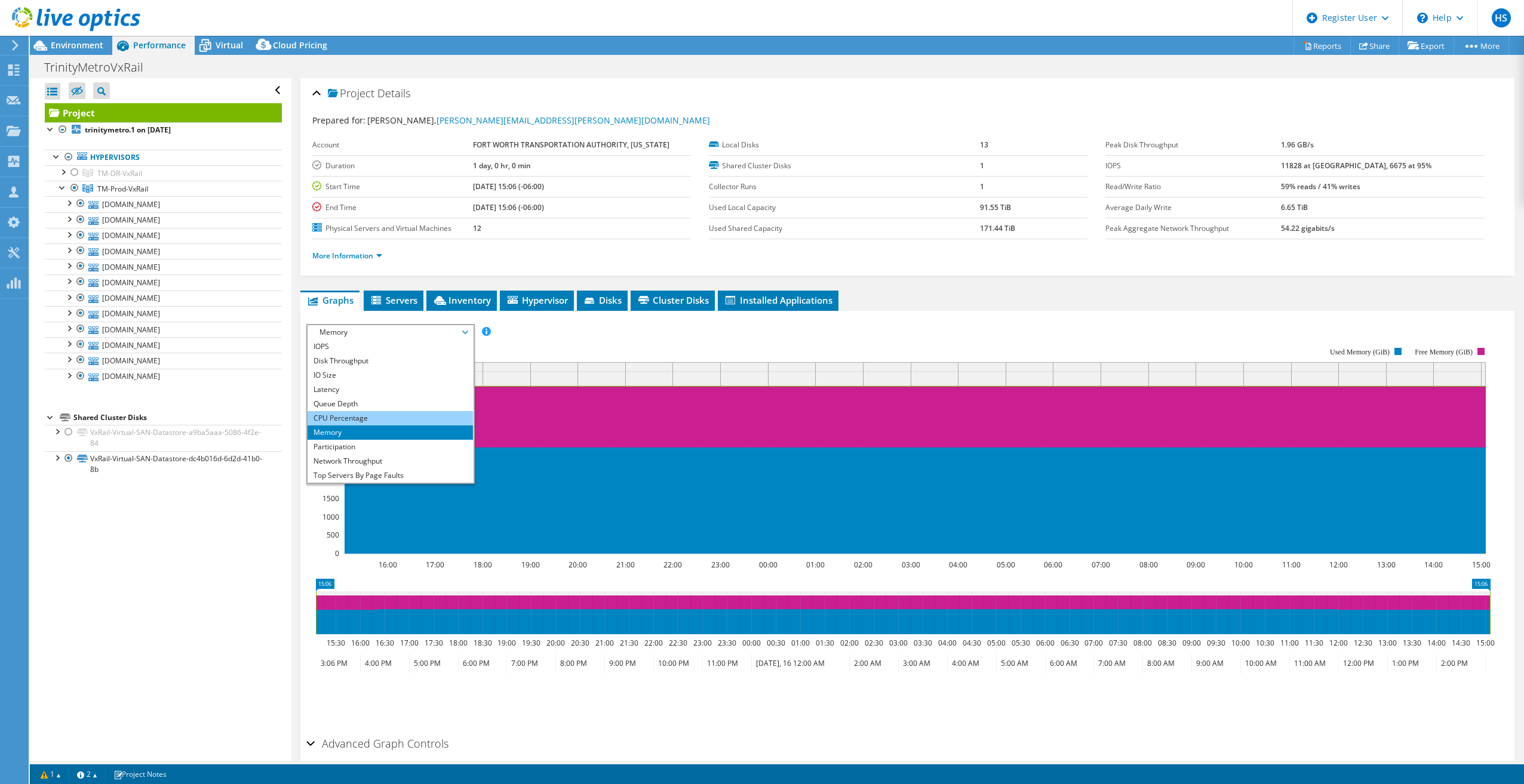
click at [366, 415] on li "CPU Percentage" at bounding box center [390, 418] width 166 height 14
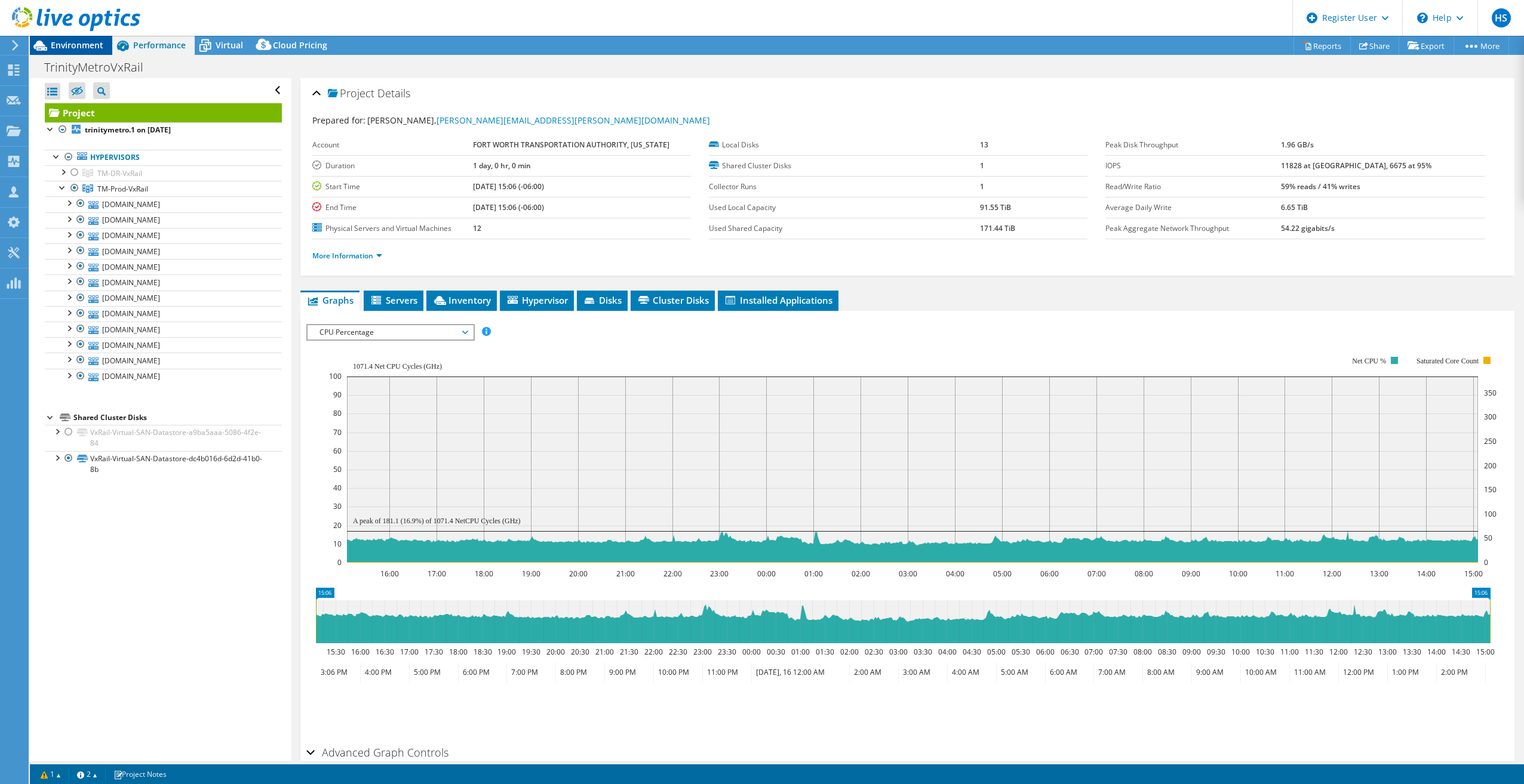
click at [90, 48] on span "Environment" at bounding box center [77, 45] width 53 height 11
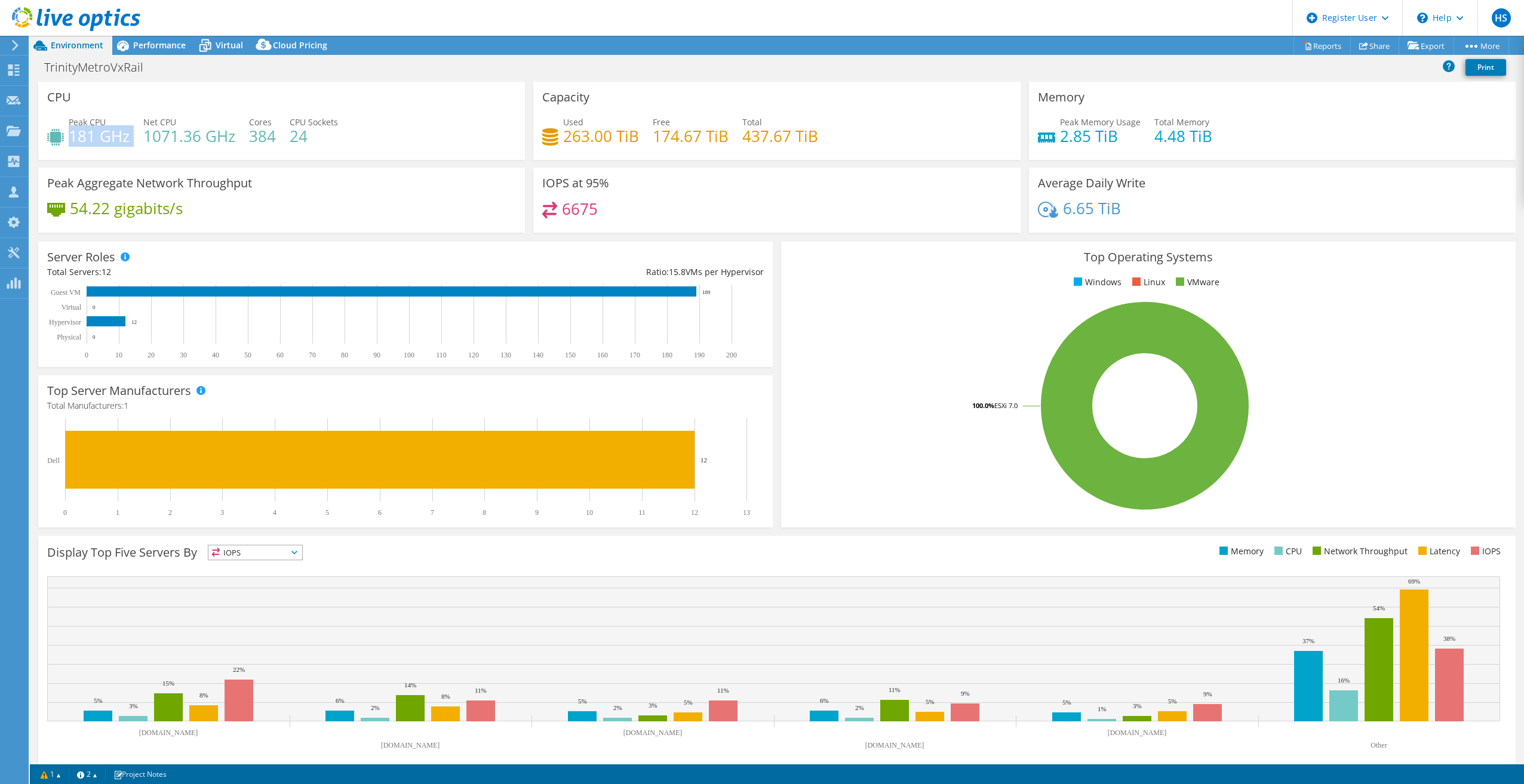
drag, startPoint x: 138, startPoint y: 133, endPoint x: 70, endPoint y: 146, distance: 69.2
click at [70, 146] on div "Peak CPU 181 GHz Net CPU 1071.36 GHz Cores 384 CPU Sockets 24" at bounding box center [282, 135] width 469 height 38
click at [222, 46] on span "Virtual" at bounding box center [229, 45] width 27 height 11
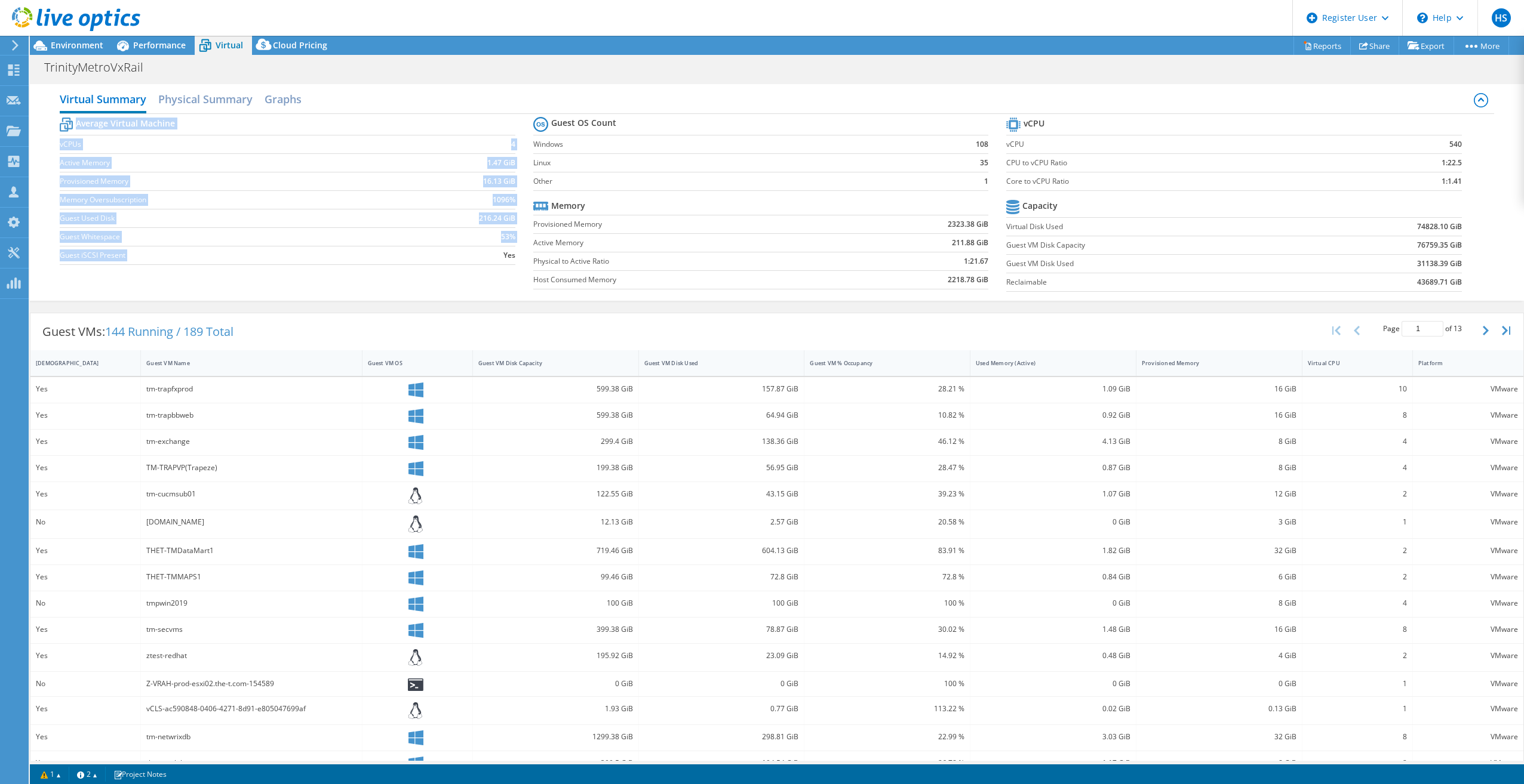
drag, startPoint x: 473, startPoint y: 258, endPoint x: 514, endPoint y: 258, distance: 41.0
click at [514, 258] on section "Average Virtual Machine vCPUs 4 Active Memory 1.47 GiB Provisioned Memory 16.13…" at bounding box center [297, 192] width 474 height 156
click at [95, 43] on span "Environment" at bounding box center [77, 45] width 53 height 11
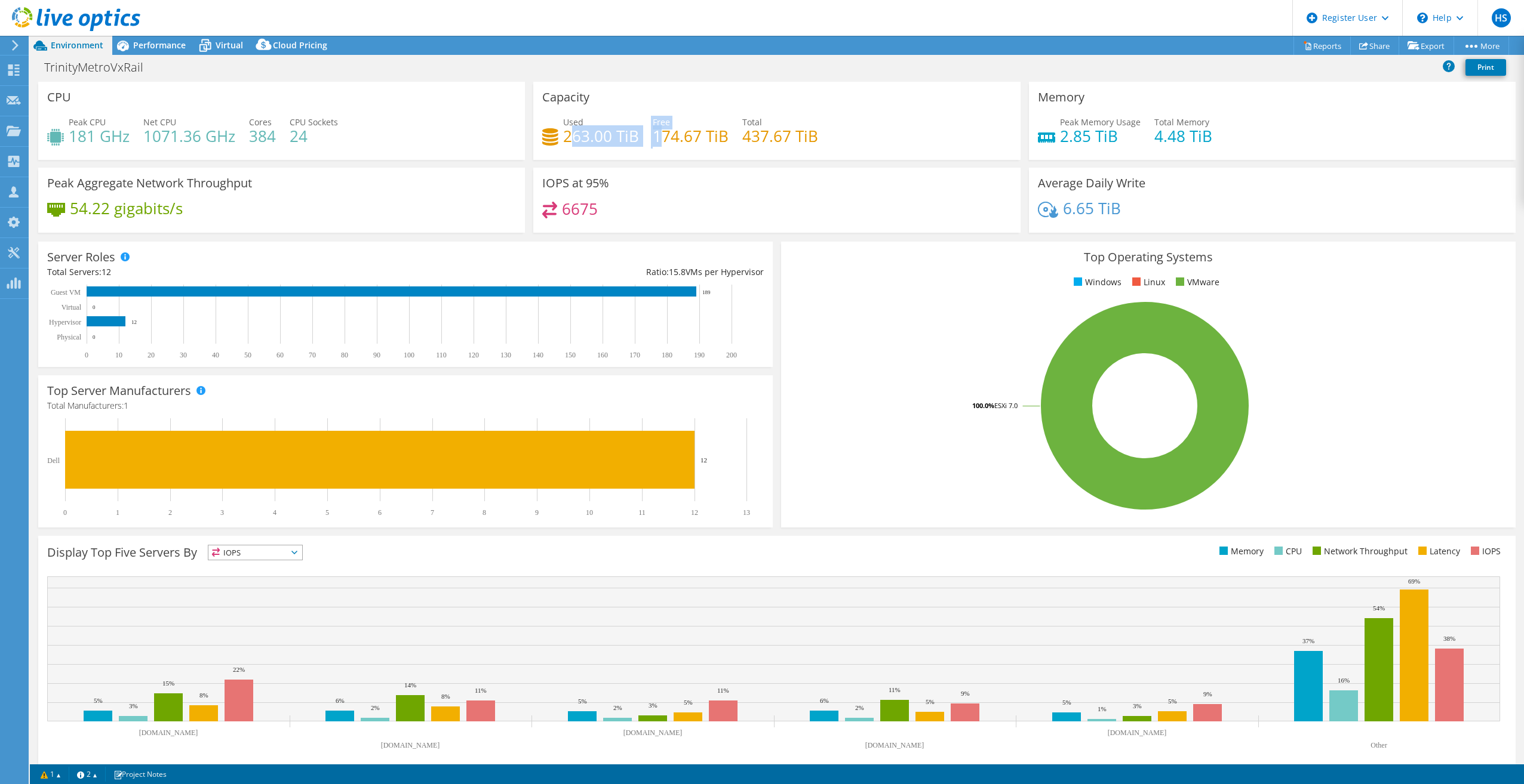
drag, startPoint x: 568, startPoint y: 133, endPoint x: 659, endPoint y: 131, distance: 91.0
click at [659, 131] on div "Used 263.00 TiB Free 174.67 TiB Total 437.67 TiB" at bounding box center [776, 135] width 469 height 38
click at [218, 46] on span "Virtual" at bounding box center [229, 45] width 27 height 11
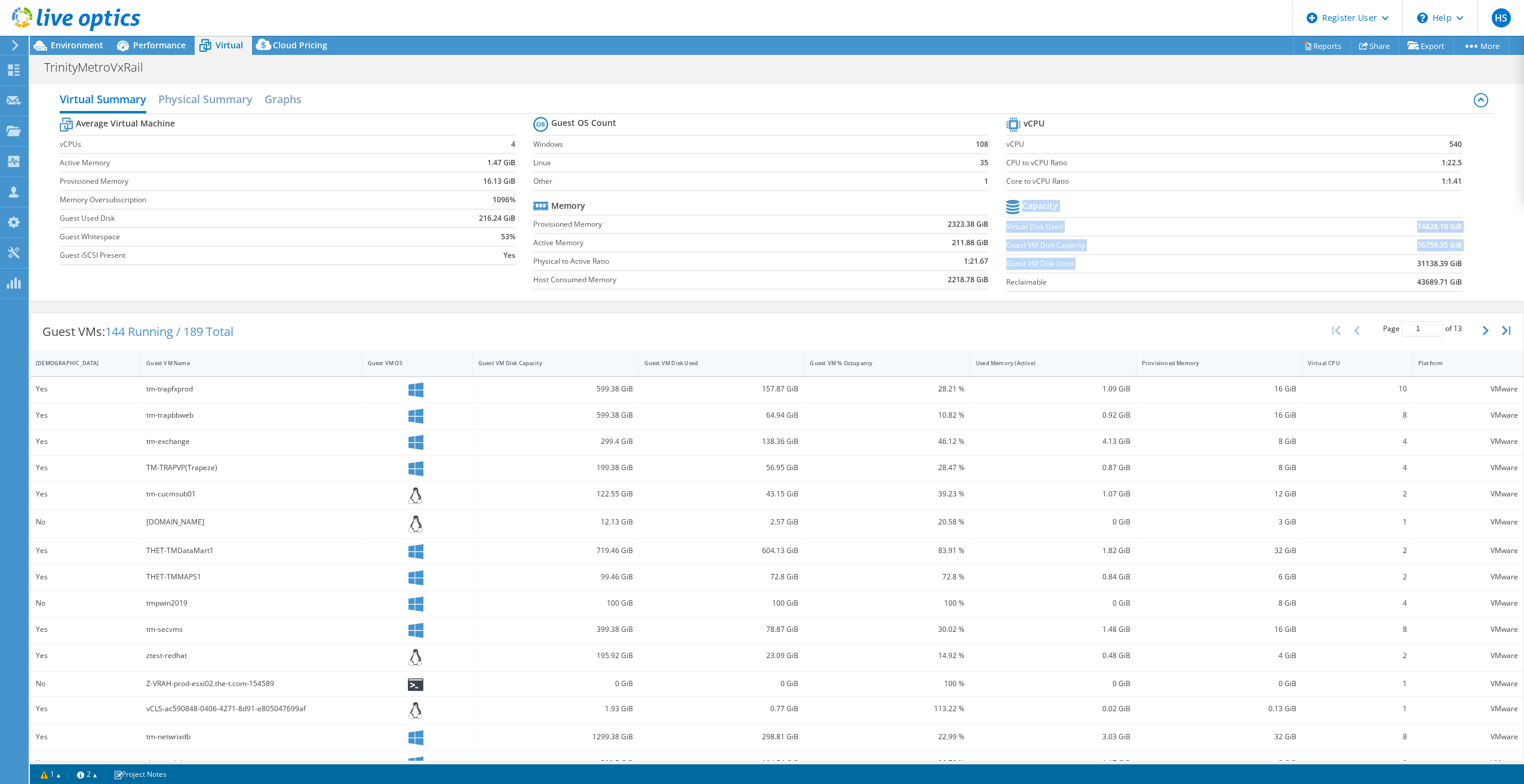
drag, startPoint x: 1403, startPoint y: 262, endPoint x: 1458, endPoint y: 265, distance: 55.1
click at [1458, 265] on section "vCPU vCPU 540 CPU to vCPU Ratio 1:22.5 Core to vCPU Ratio 1:1.41 Capacity Virtu…" at bounding box center [1243, 206] width 474 height 183
drag, startPoint x: 1458, startPoint y: 265, endPoint x: 1474, endPoint y: 268, distance: 16.3
click at [1474, 268] on div "Average Virtual Machine vCPUs 4 Active Memory 1.47 GiB Provisioned Memory 16.13…" at bounding box center [777, 206] width 1434 height 184
drag, startPoint x: 1406, startPoint y: 230, endPoint x: 1437, endPoint y: 231, distance: 31.0
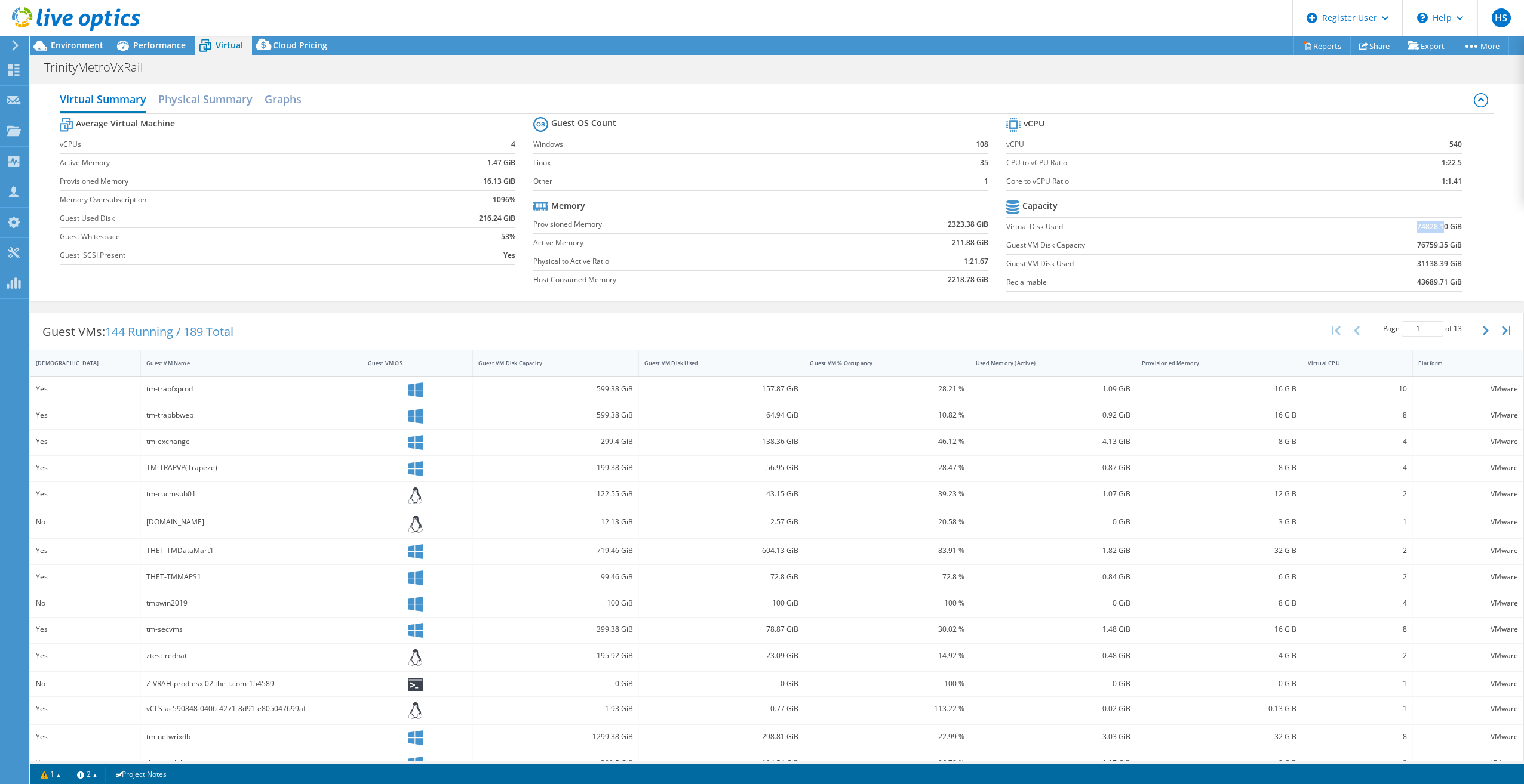
click at [1437, 231] on td "74828.10 GiB" at bounding box center [1383, 226] width 158 height 18
drag, startPoint x: 1437, startPoint y: 231, endPoint x: 1441, endPoint y: 248, distance: 17.5
click at [1441, 248] on b "76759.35 GiB" at bounding box center [1440, 245] width 45 height 12
drag, startPoint x: 1441, startPoint y: 248, endPoint x: 1441, endPoint y: 269, distance: 21.0
click at [1441, 269] on td "31138.39 GiB" at bounding box center [1383, 263] width 158 height 18
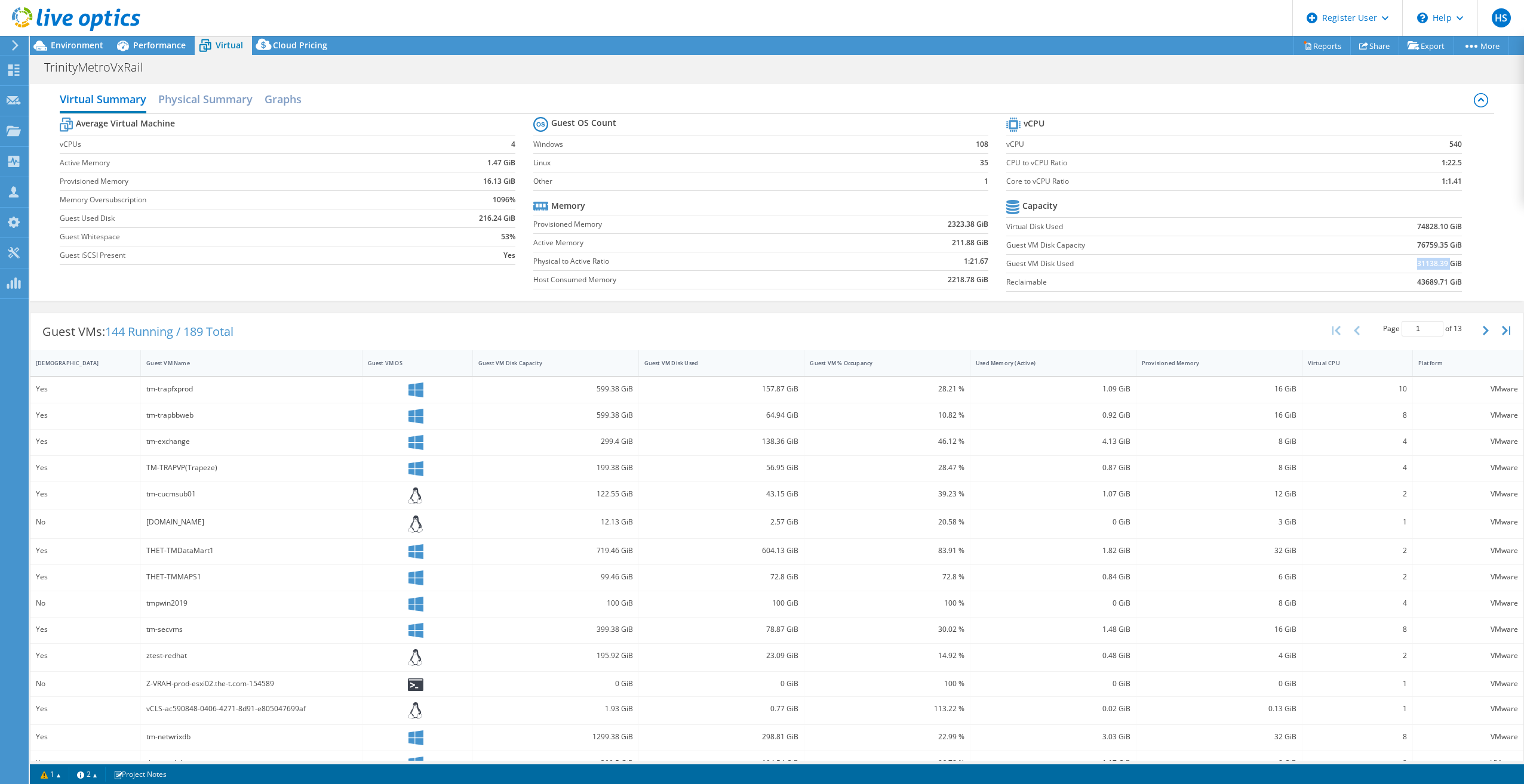
drag, startPoint x: 1441, startPoint y: 269, endPoint x: 1410, endPoint y: 269, distance: 31.0
click at [1418, 269] on b "31138.39 GiB" at bounding box center [1440, 263] width 45 height 12
click at [95, 50] on div "Environment" at bounding box center [70, 46] width 82 height 19
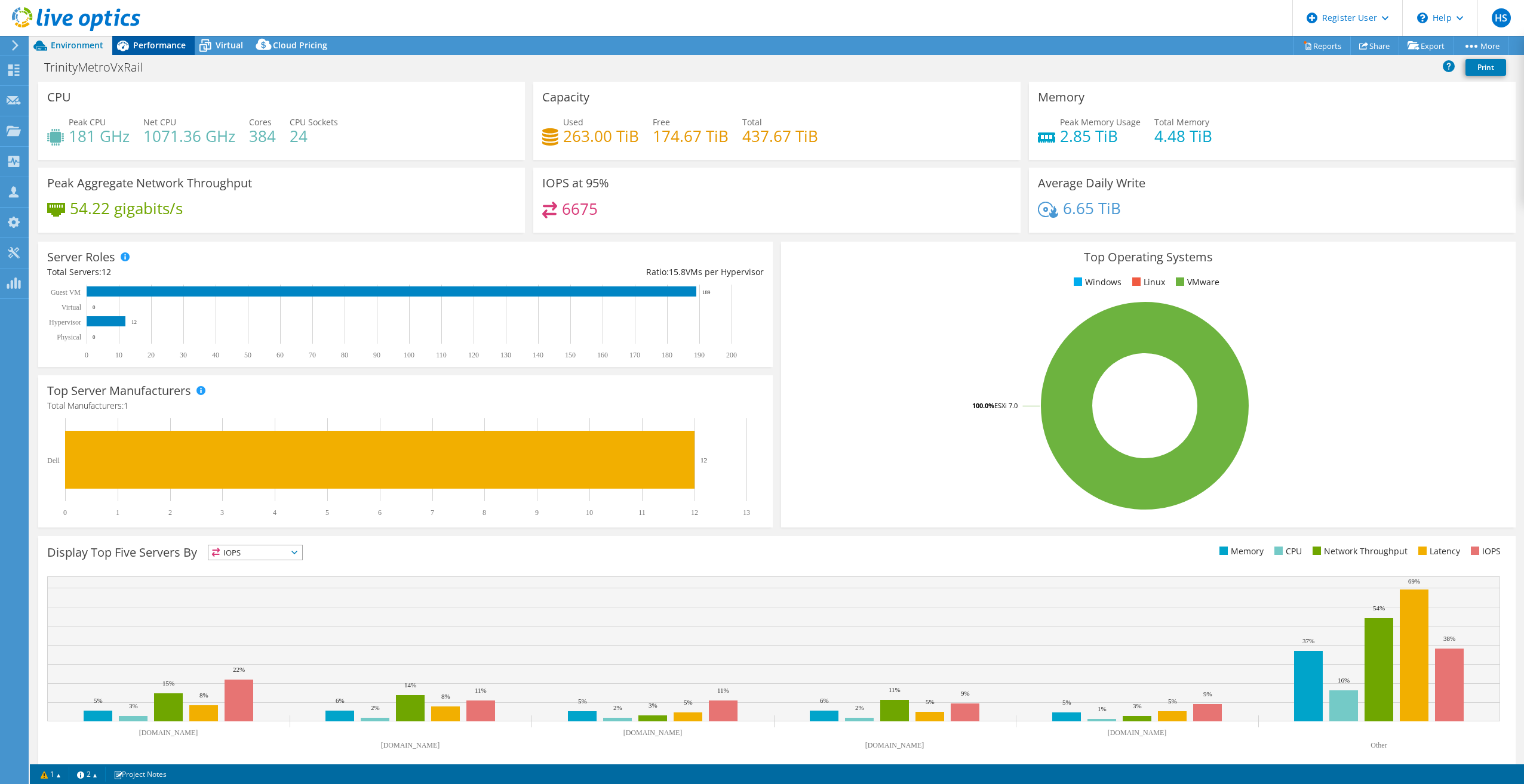
click at [175, 44] on span "Performance" at bounding box center [159, 45] width 53 height 11
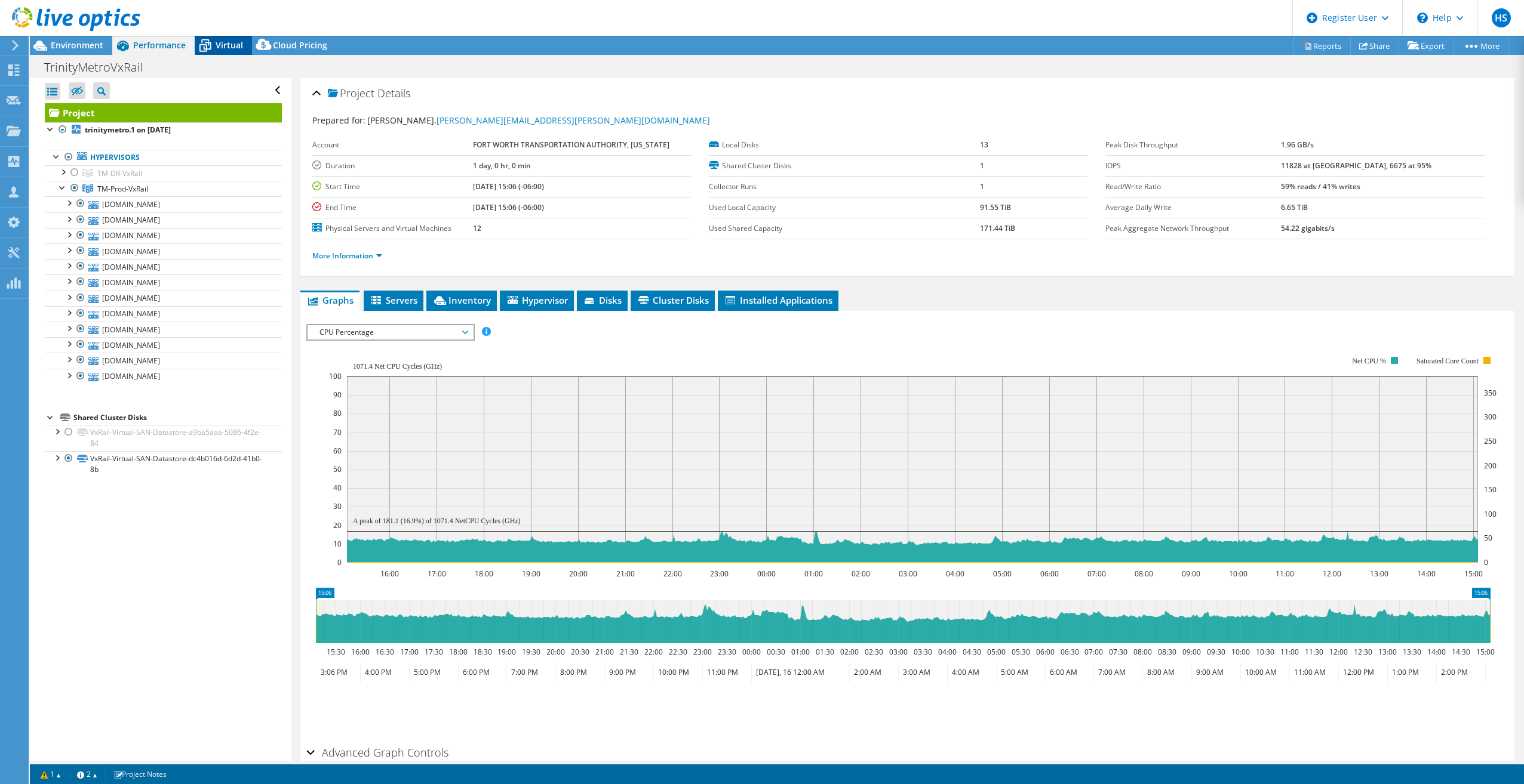
click at [213, 49] on icon at bounding box center [205, 46] width 21 height 21
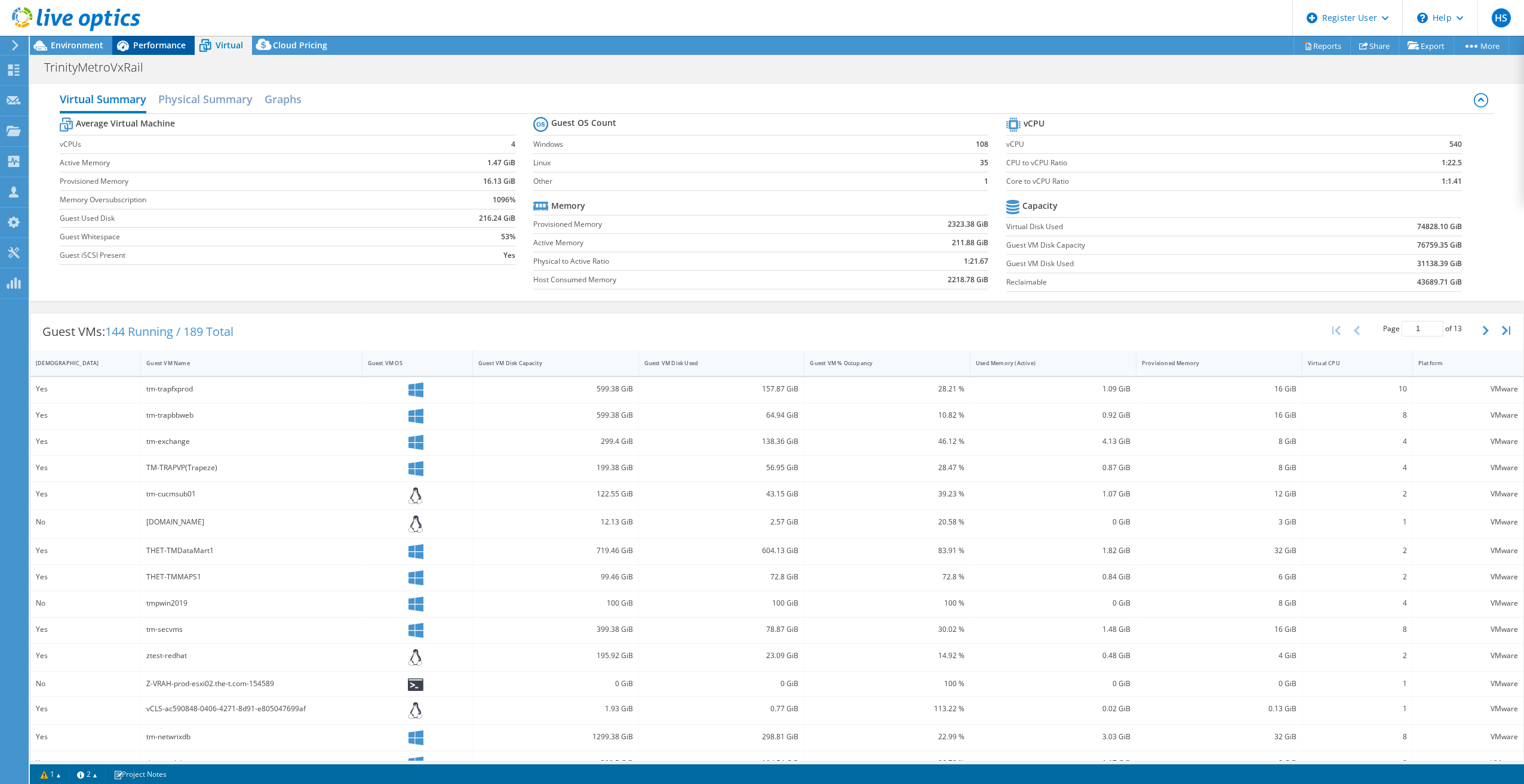
click at [150, 46] on span "Performance" at bounding box center [159, 45] width 53 height 11
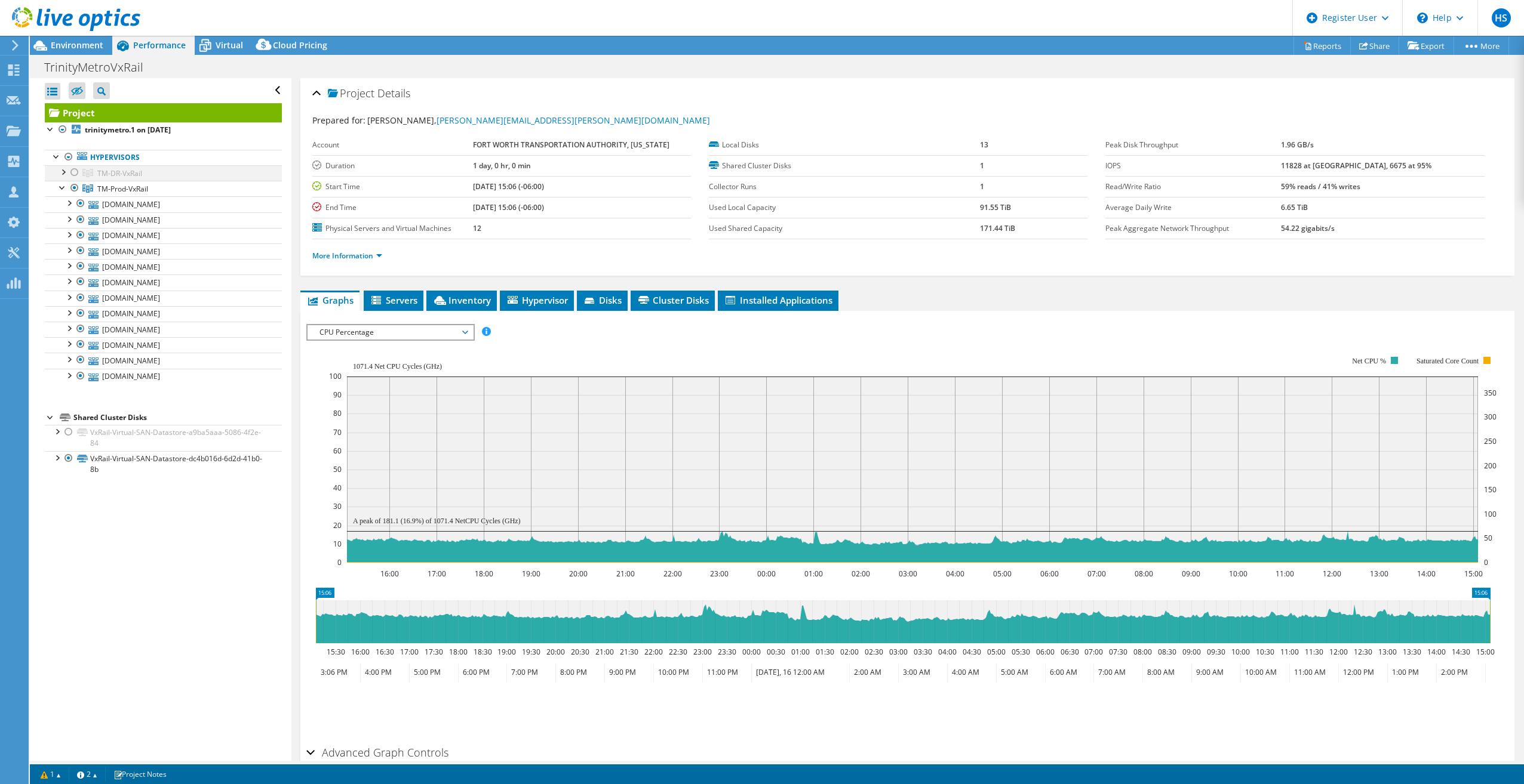
click at [76, 174] on div at bounding box center [74, 173] width 12 height 14
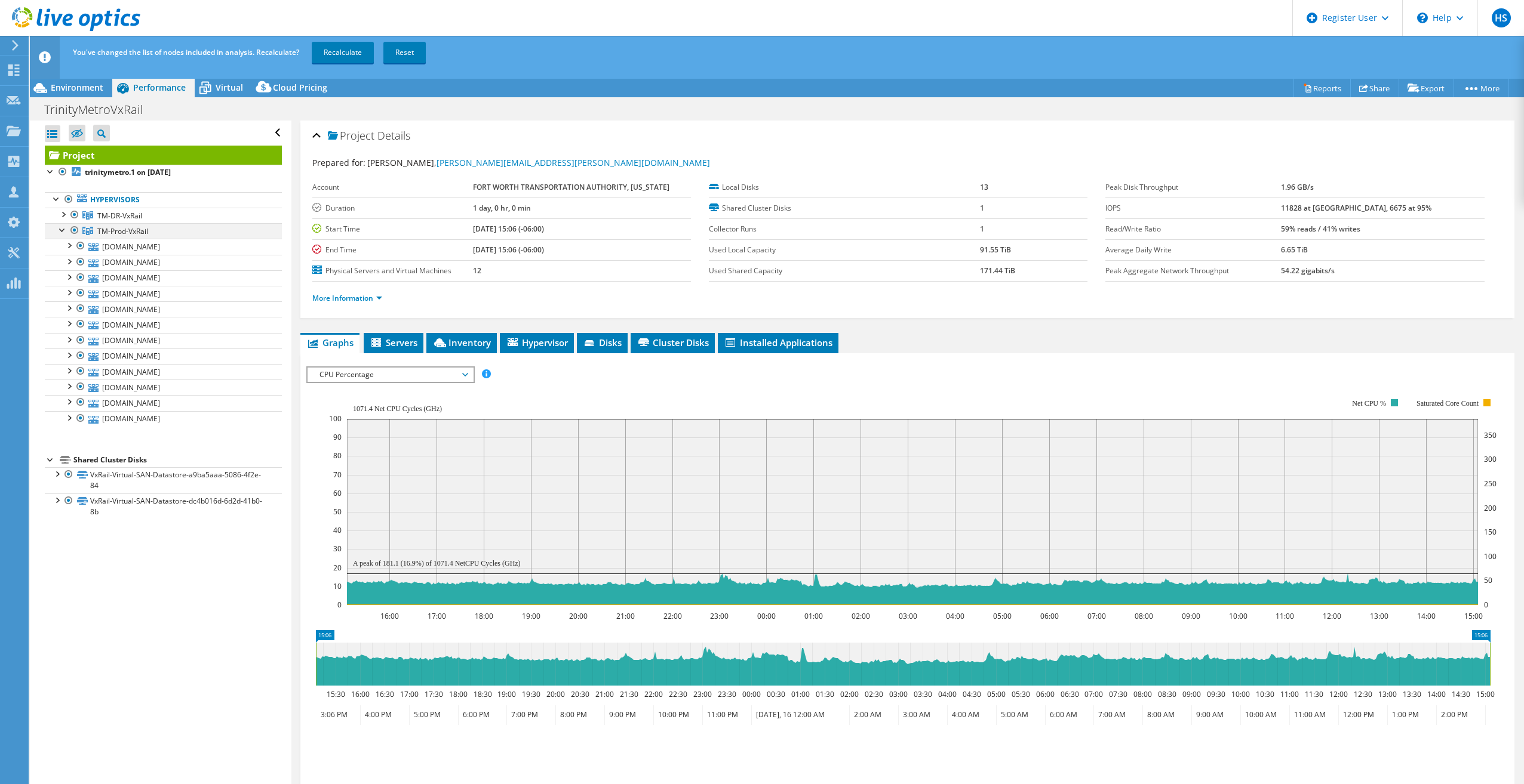
click at [77, 233] on div at bounding box center [74, 230] width 12 height 14
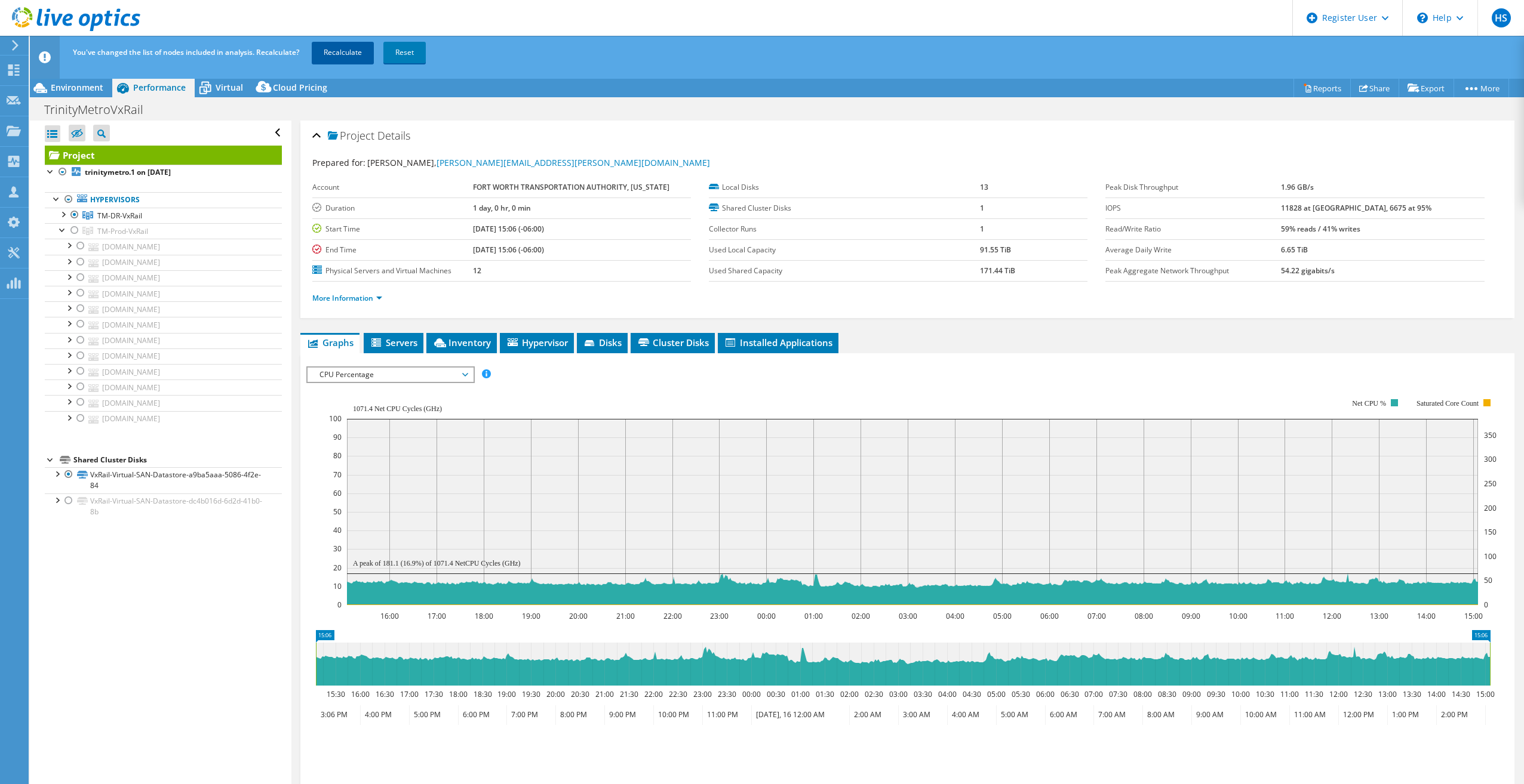
click at [341, 47] on link "Recalculate" at bounding box center [343, 52] width 62 height 22
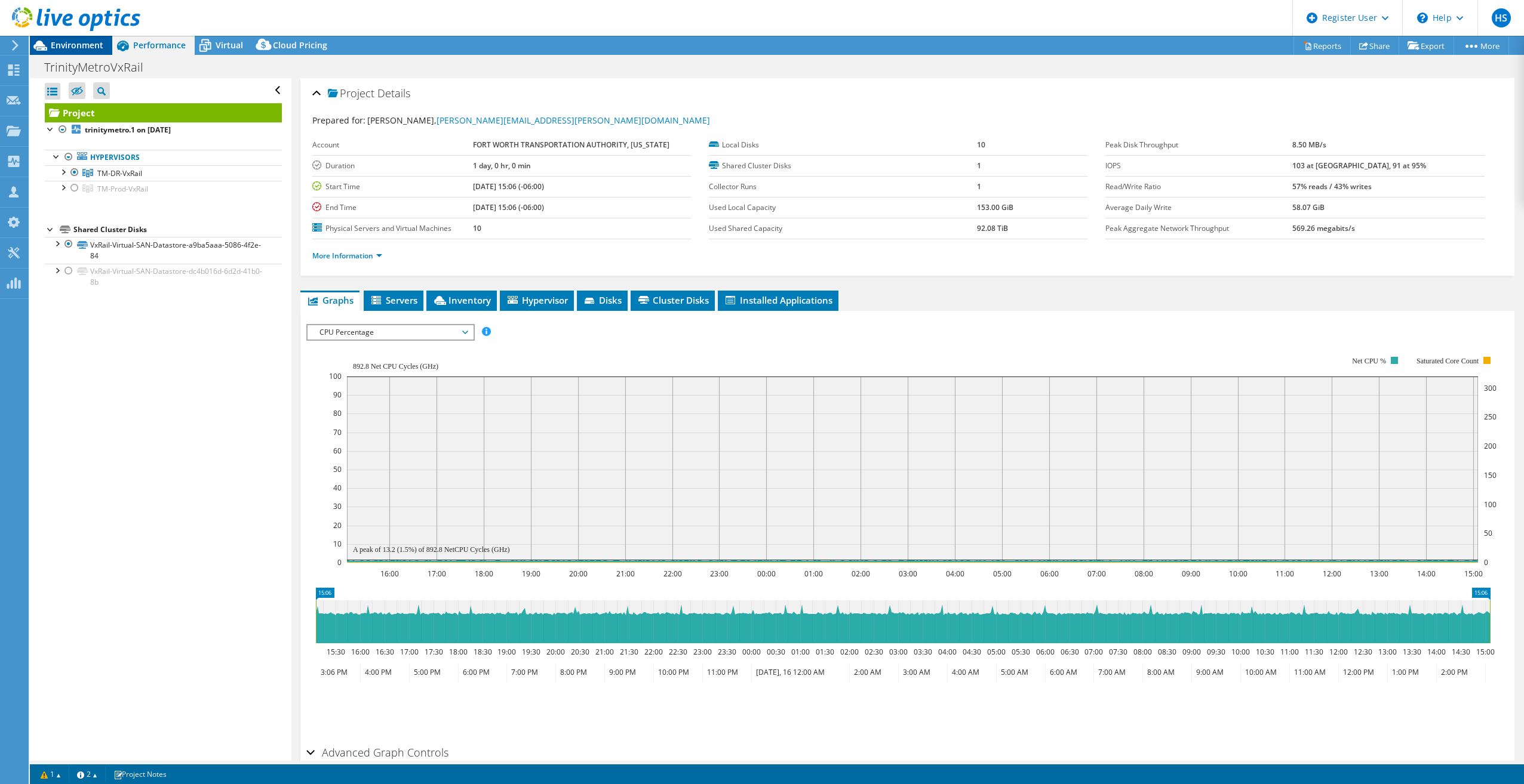
click at [70, 45] on span "Environment" at bounding box center [77, 45] width 53 height 11
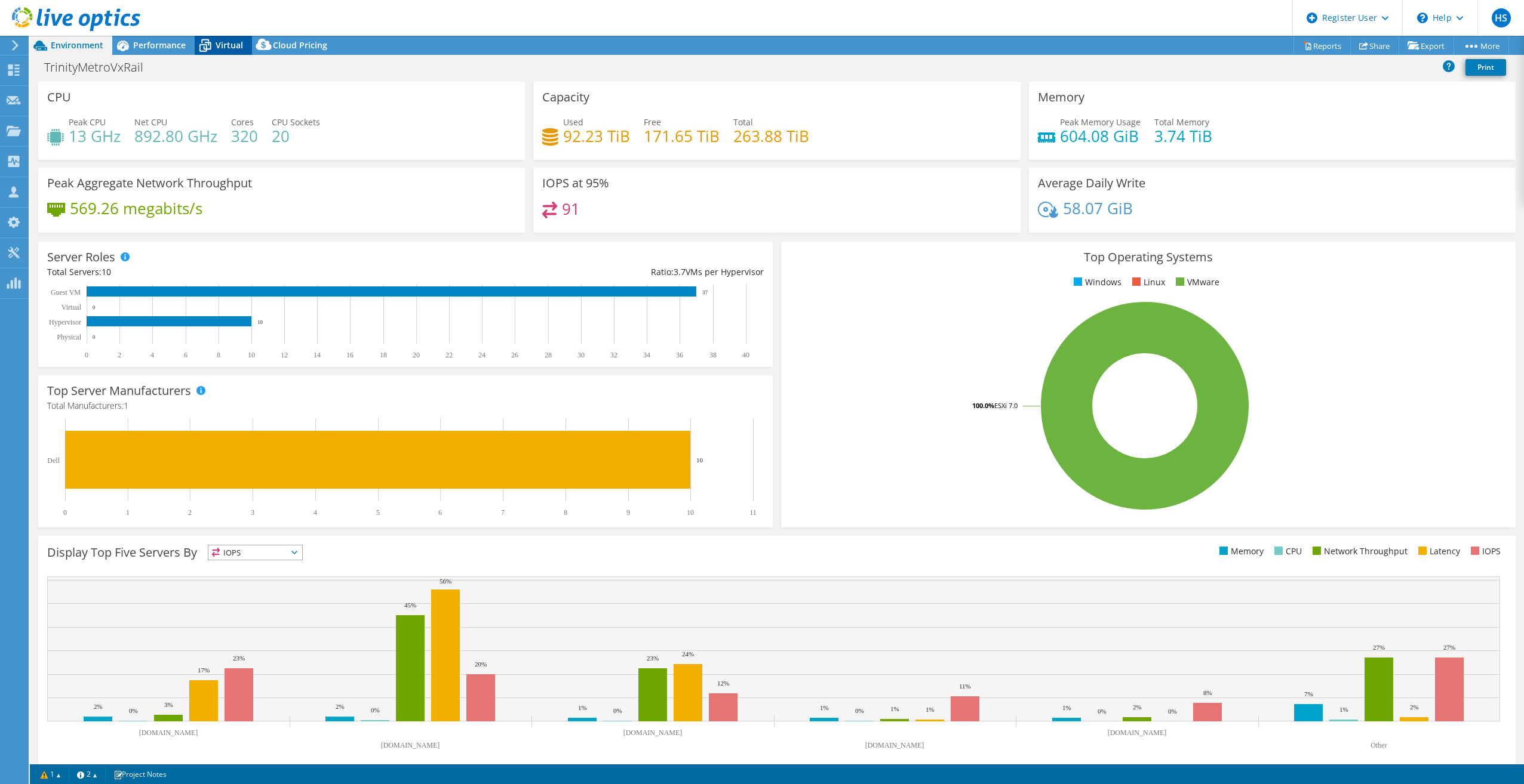
click at [210, 54] on icon at bounding box center [205, 46] width 21 height 21
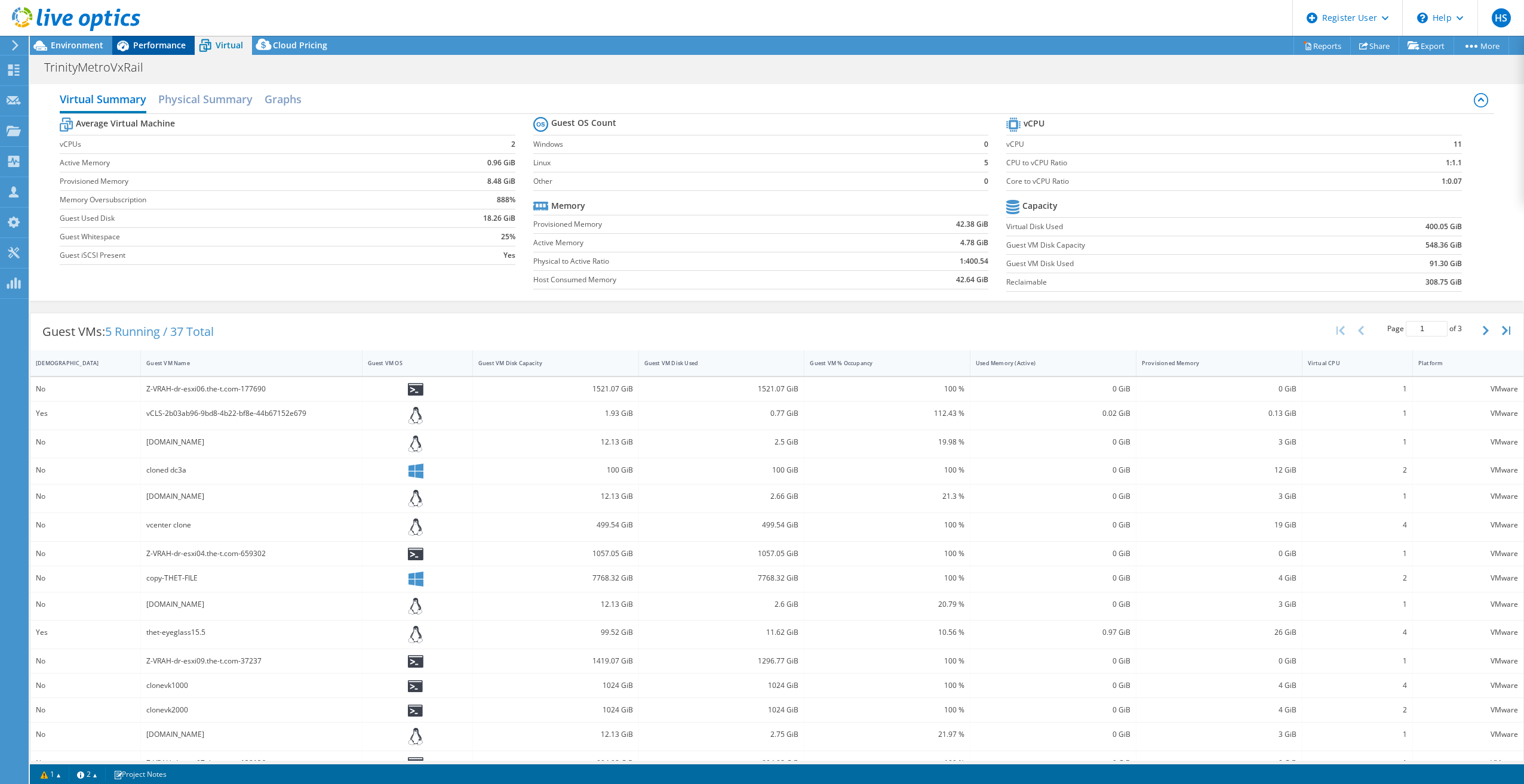
click at [170, 42] on span "Performance" at bounding box center [159, 45] width 53 height 11
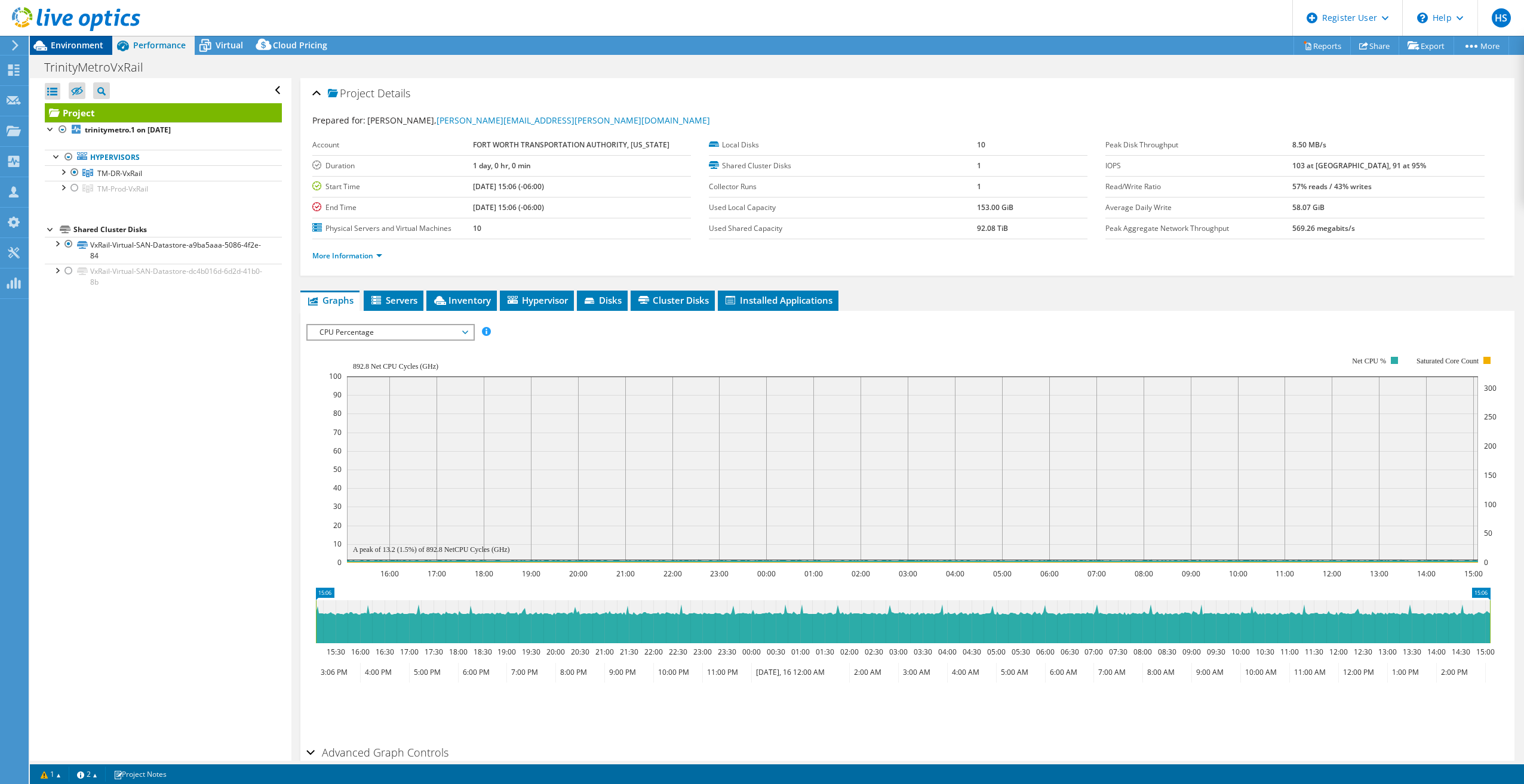
click at [66, 45] on span "Environment" at bounding box center [77, 45] width 53 height 11
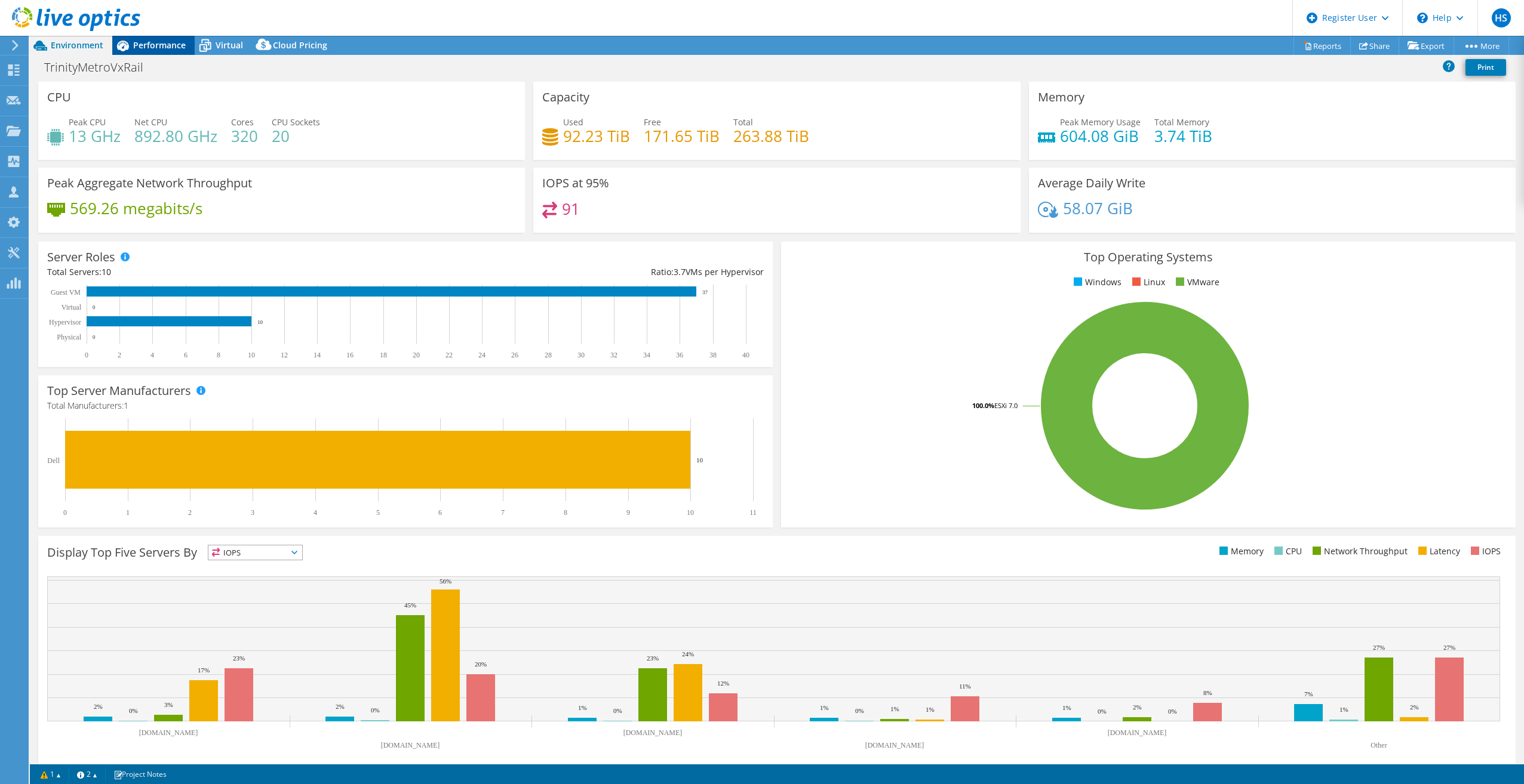
click at [161, 37] on div "Performance" at bounding box center [153, 46] width 82 height 19
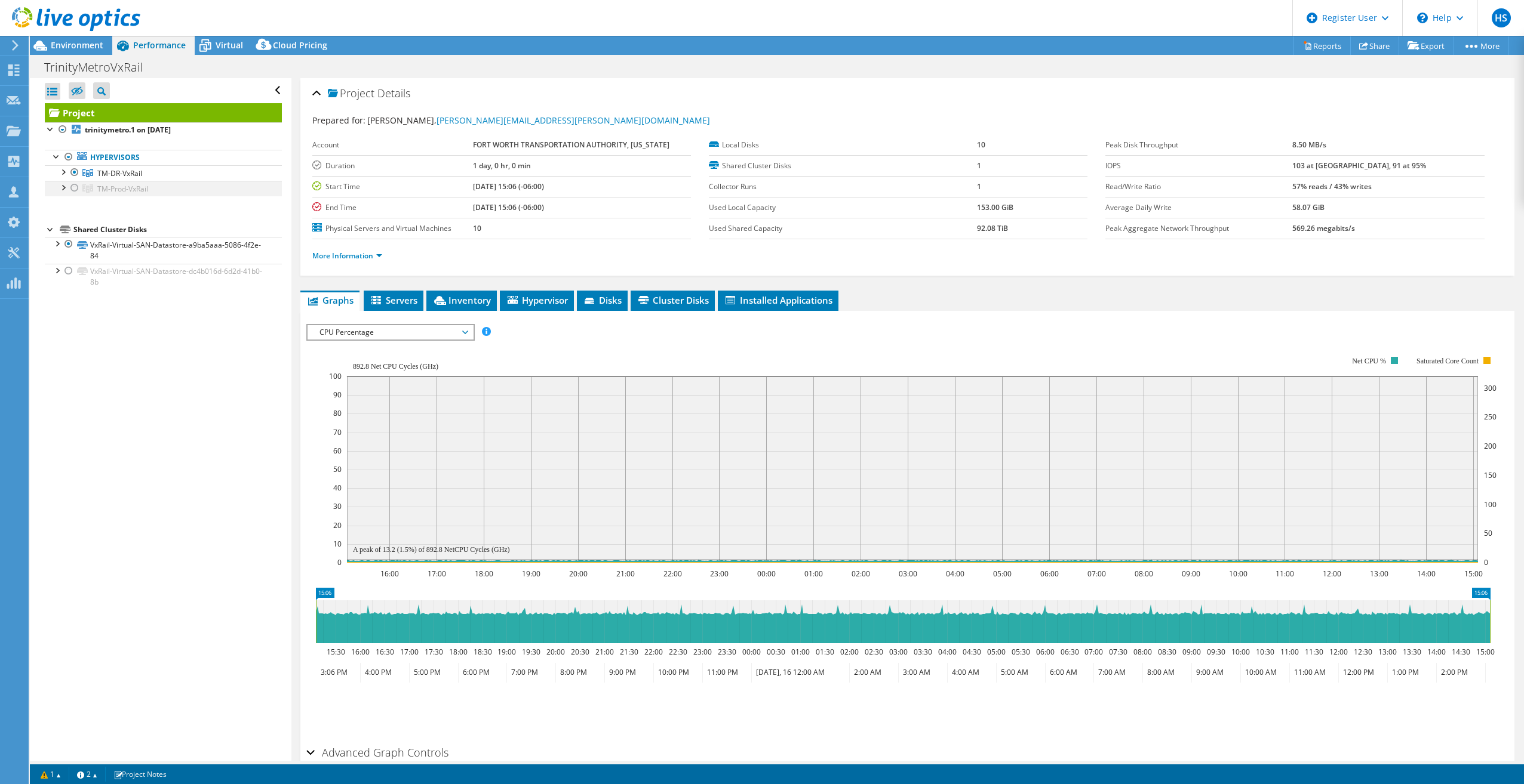
click at [74, 186] on div at bounding box center [74, 188] width 12 height 14
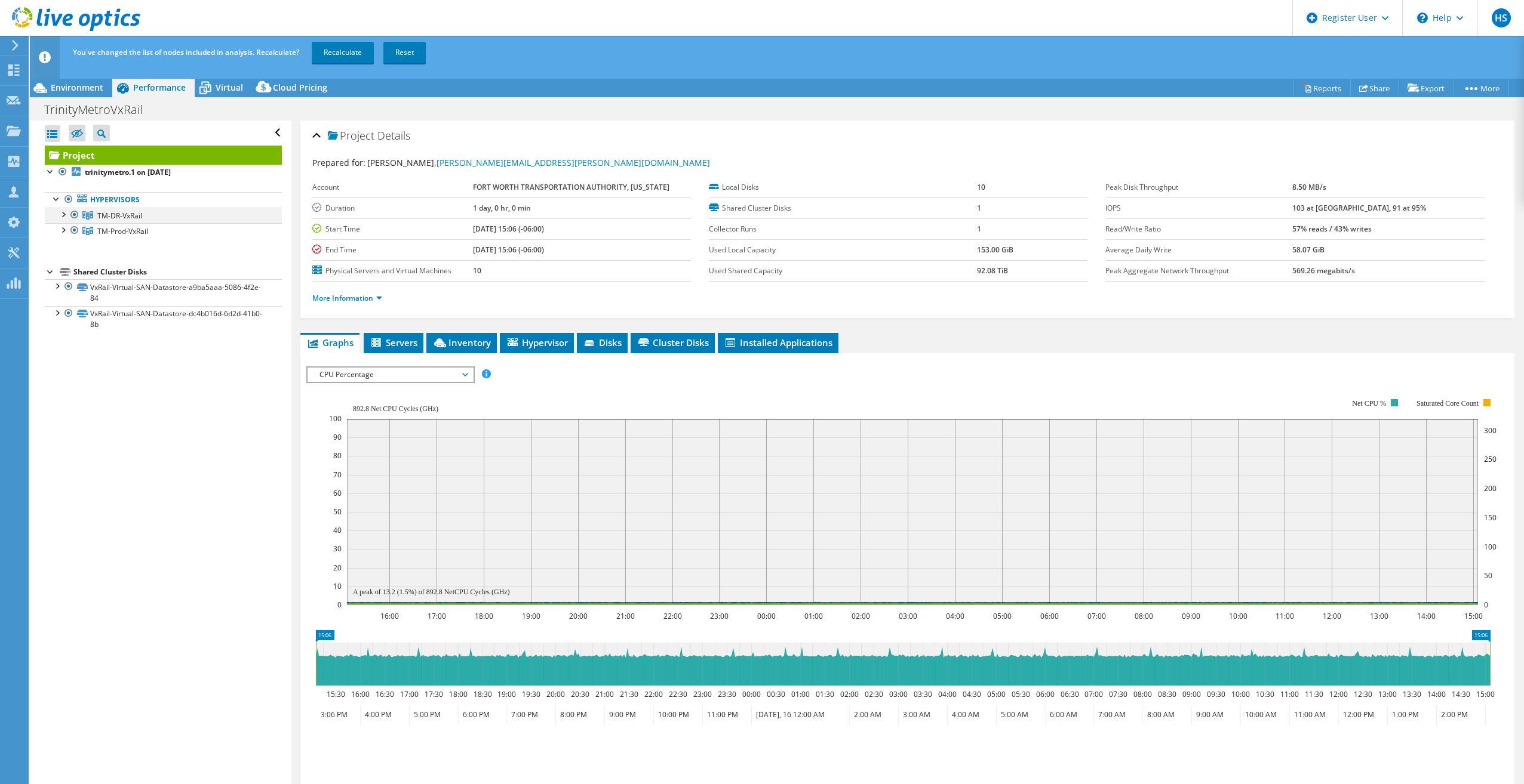
click at [74, 215] on div at bounding box center [74, 215] width 12 height 14
click at [356, 46] on link "Recalculate" at bounding box center [343, 52] width 62 height 22
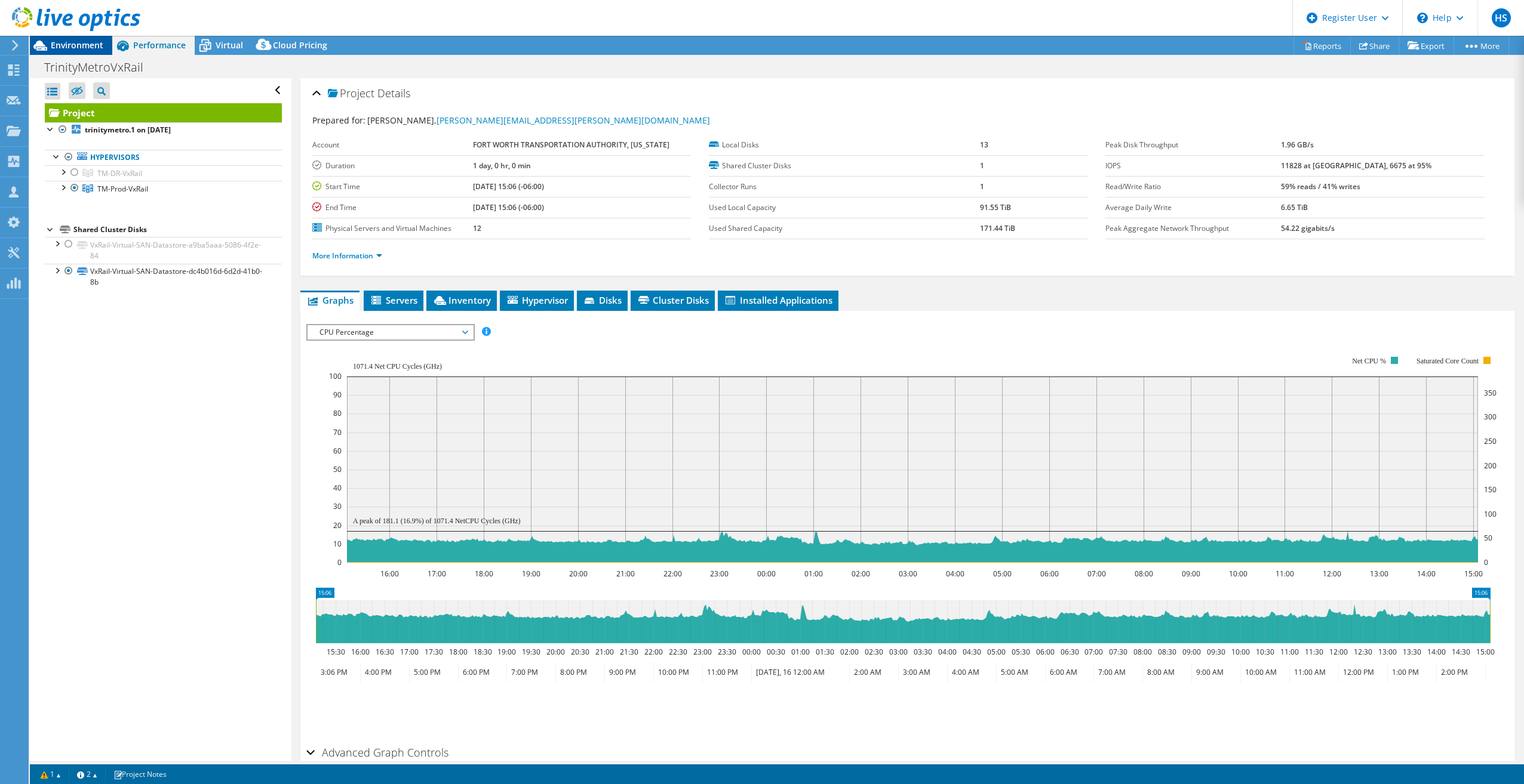
click at [78, 41] on span "Environment" at bounding box center [77, 45] width 53 height 11
